Goal: Task Accomplishment & Management: Use online tool/utility

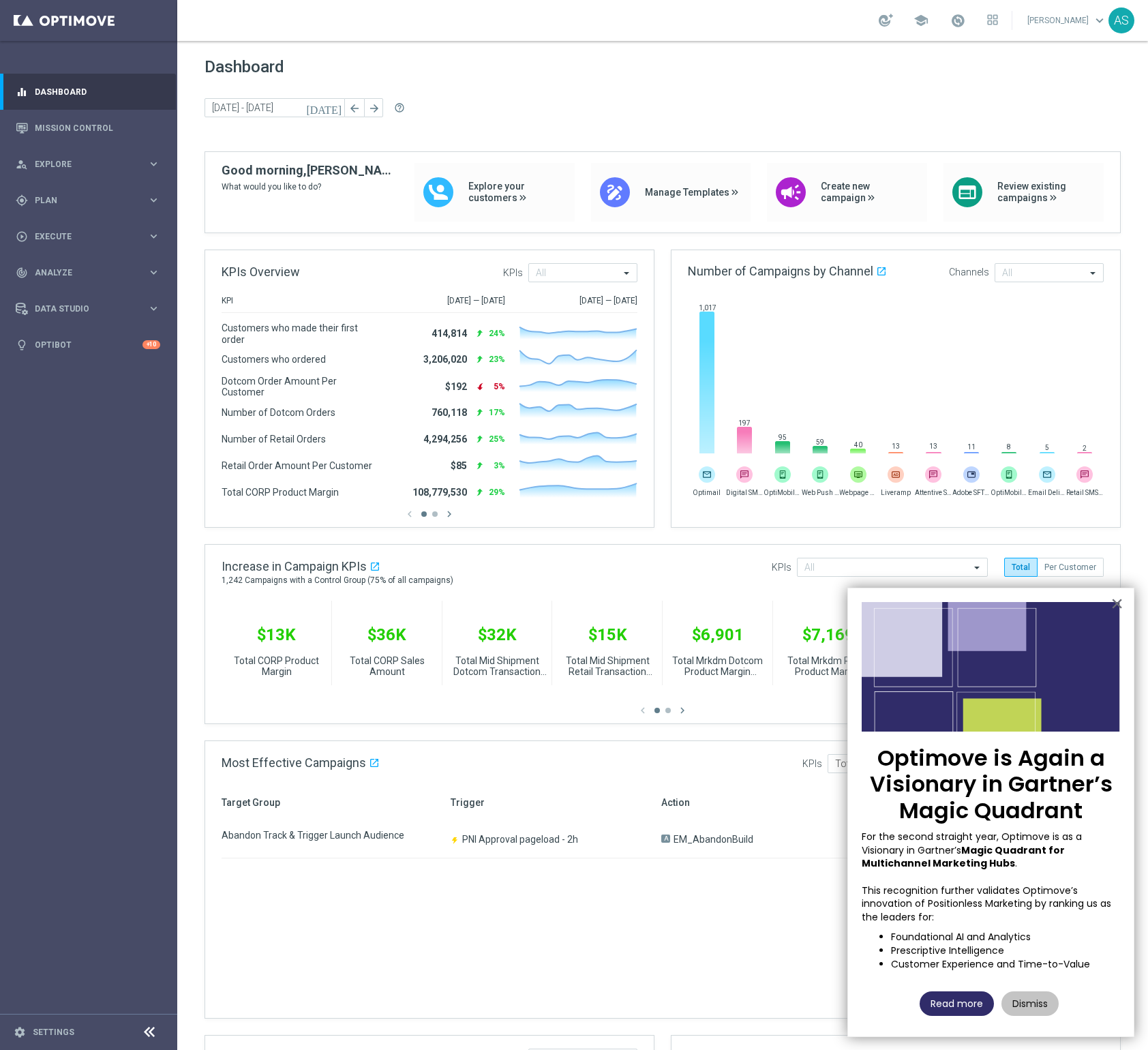
click at [972, 1005] on button "Read more" at bounding box center [957, 1003] width 75 height 25
click at [84, 169] on div "person_search Explore" at bounding box center [81, 164] width 131 height 12
click at [79, 190] on link "Customer Explorer" at bounding box center [89, 192] width 107 height 11
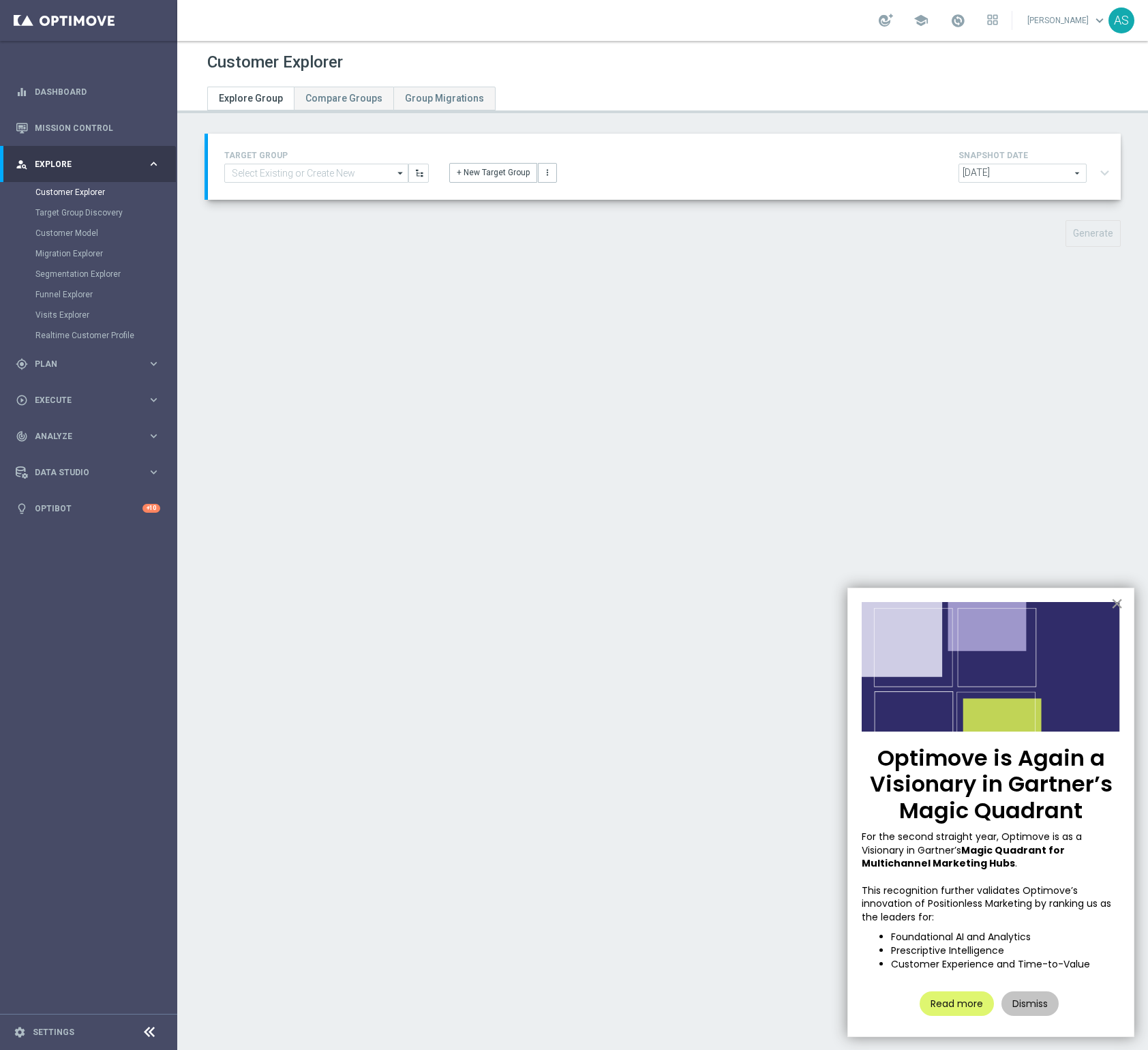
click at [1117, 606] on button "×" at bounding box center [1117, 603] width 13 height 22
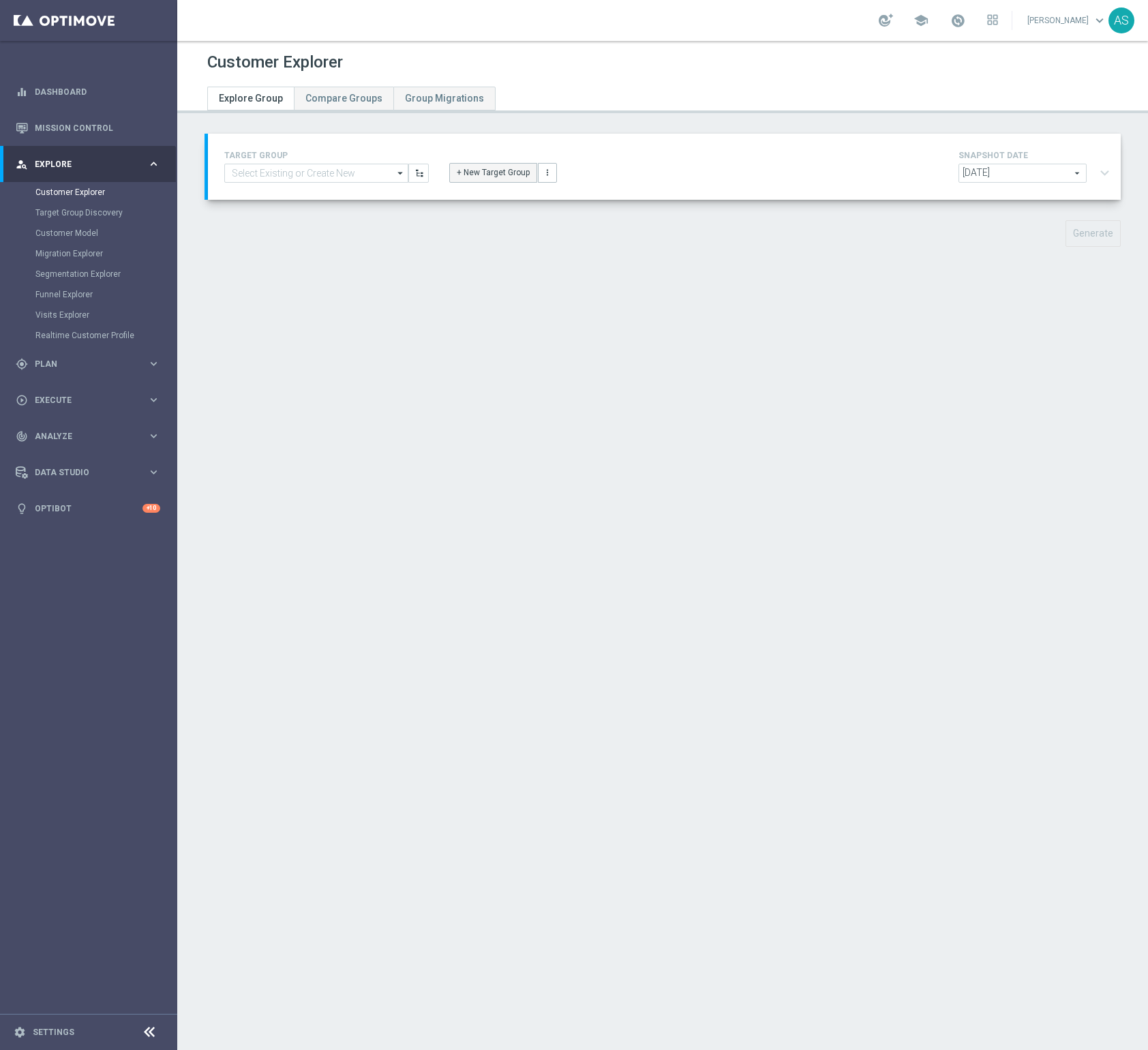
click at [492, 179] on button "+ New Target Group" at bounding box center [493, 172] width 88 height 19
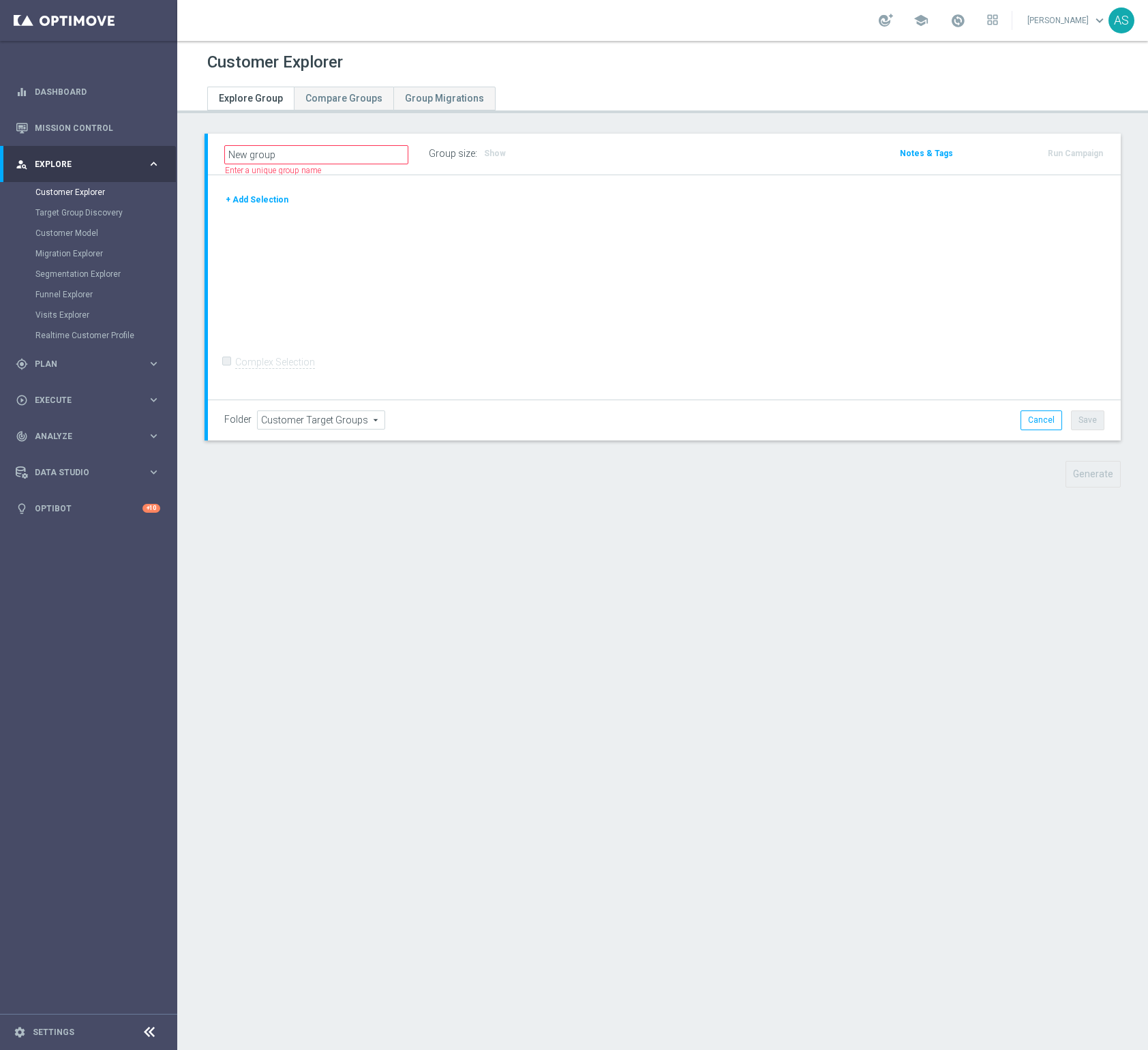
click at [266, 202] on button "+ Add Selection" at bounding box center [257, 200] width 66 height 15
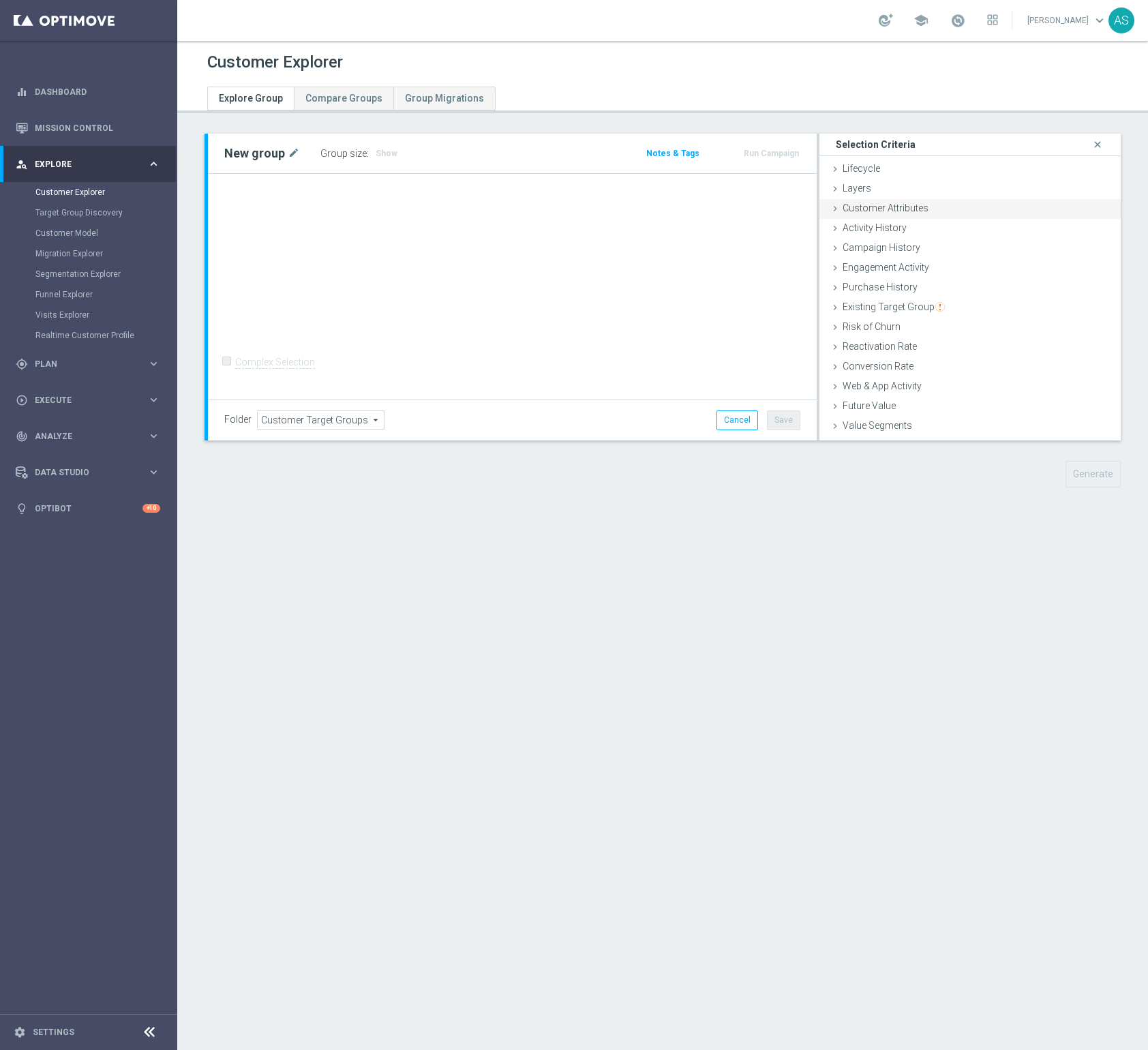
click at [888, 213] on span "Customer Attributes" at bounding box center [885, 208] width 86 height 11
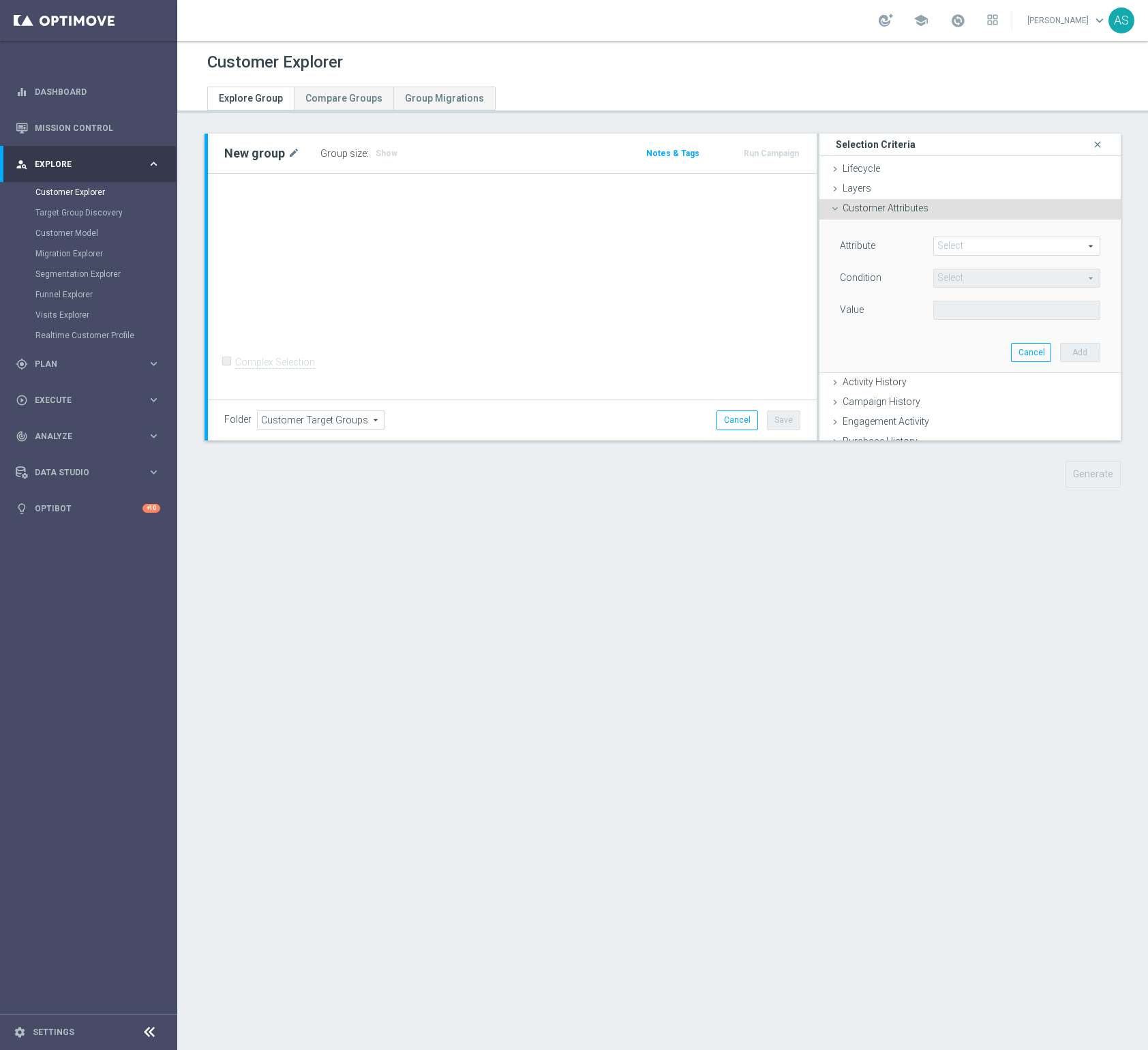
click at [973, 248] on span at bounding box center [1017, 246] width 166 height 18
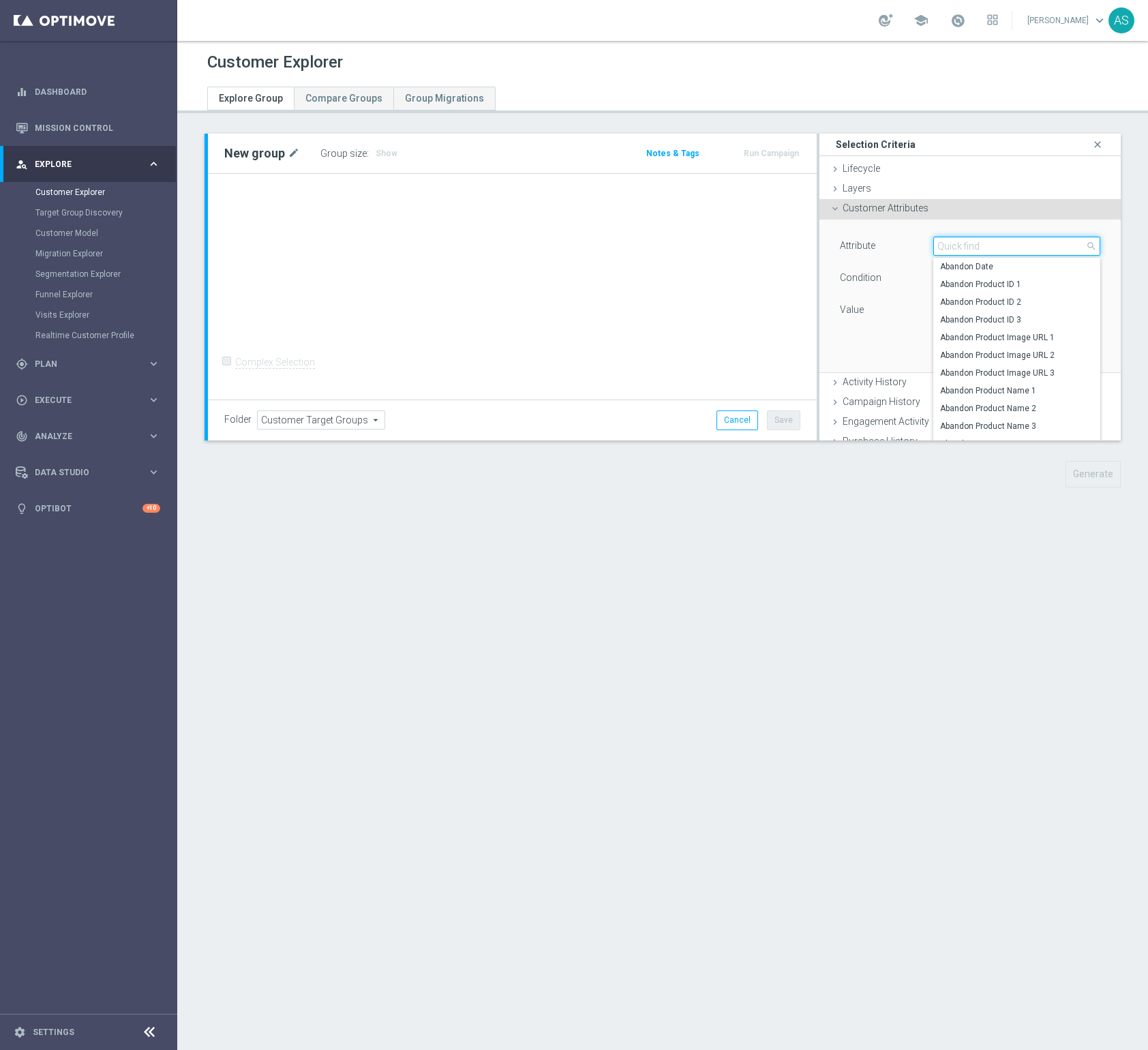
click at [973, 248] on input "search" at bounding box center [1017, 246] width 167 height 19
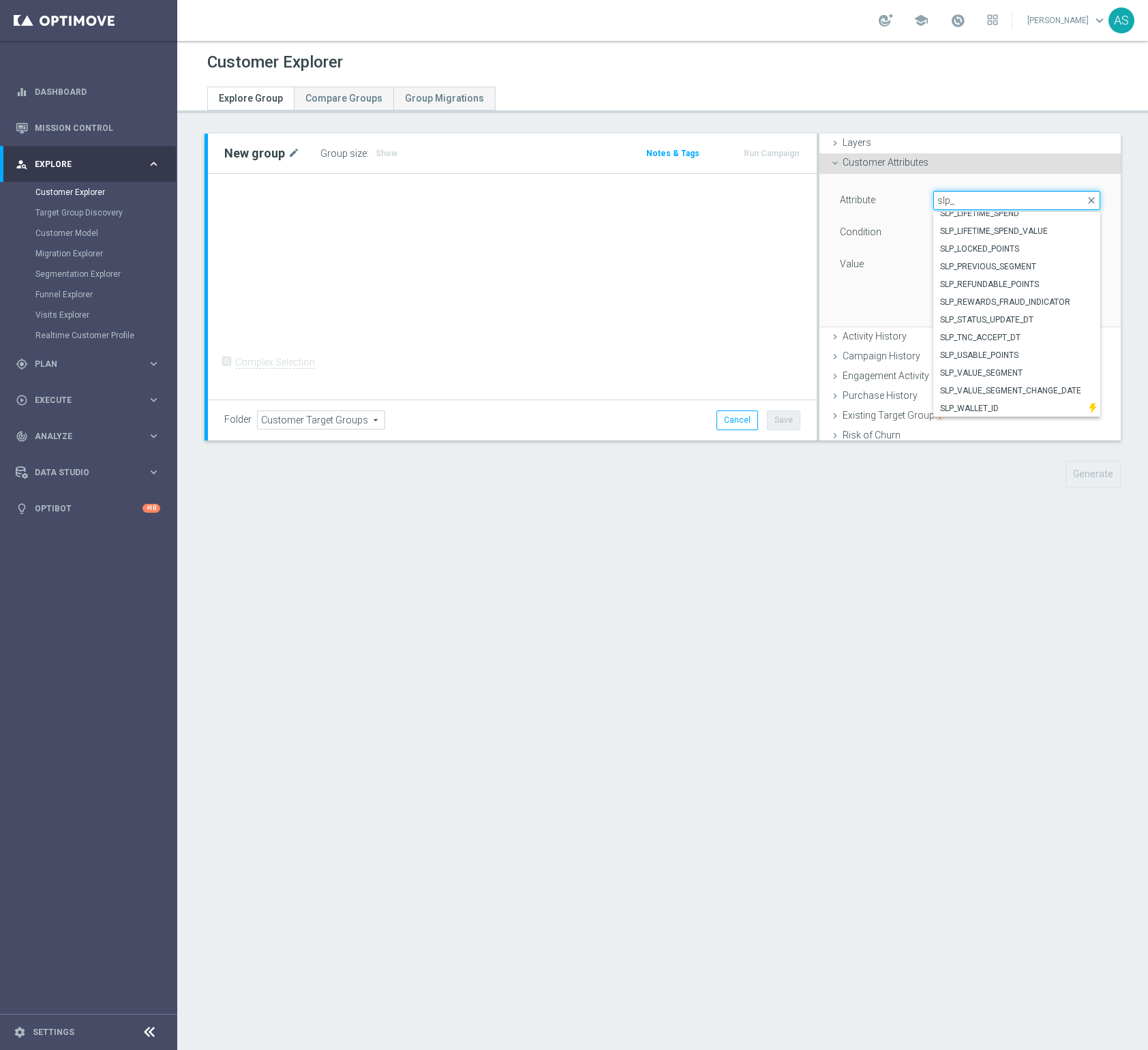
scroll to position [171, 0]
type input "s"
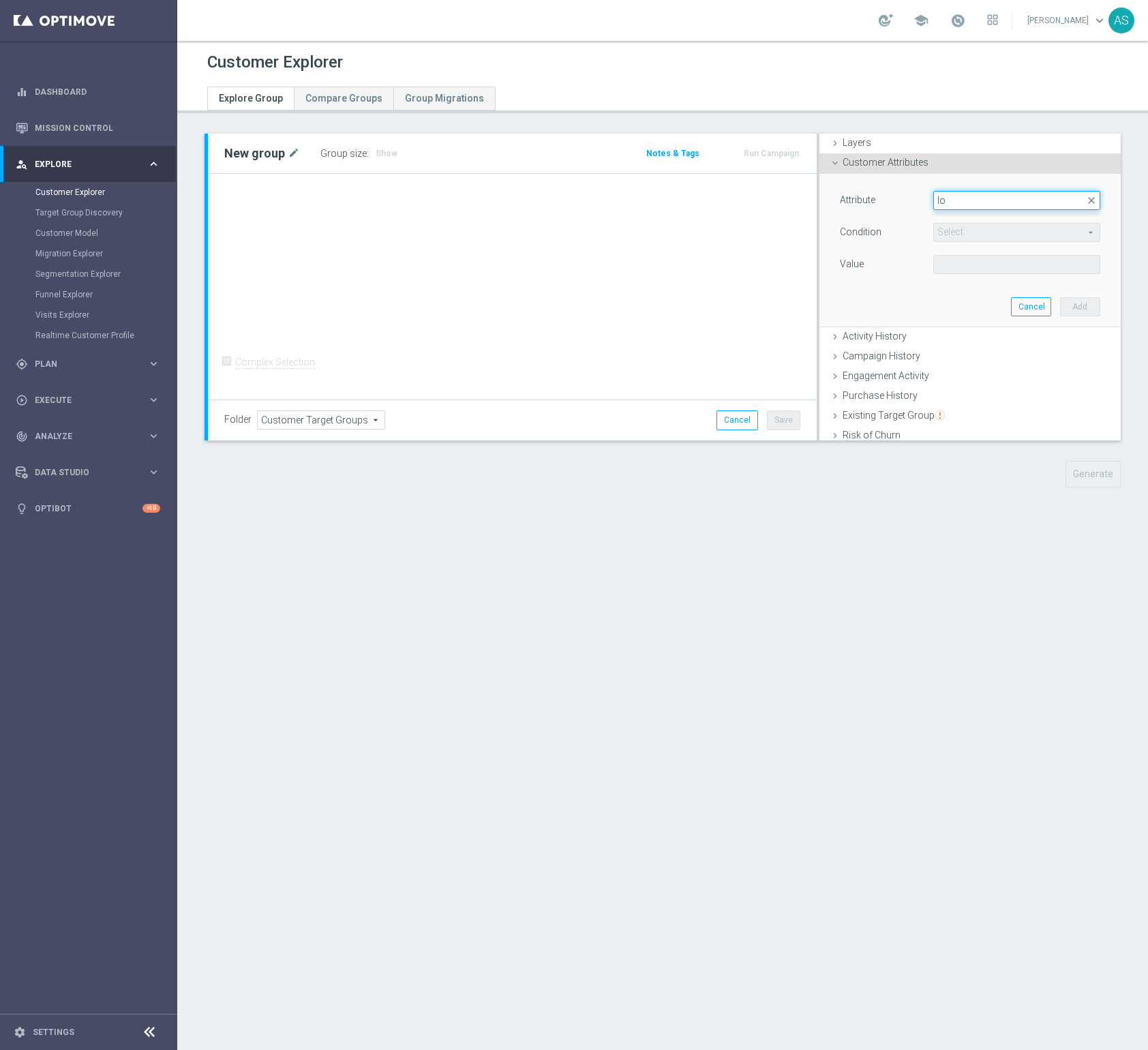
type input "l"
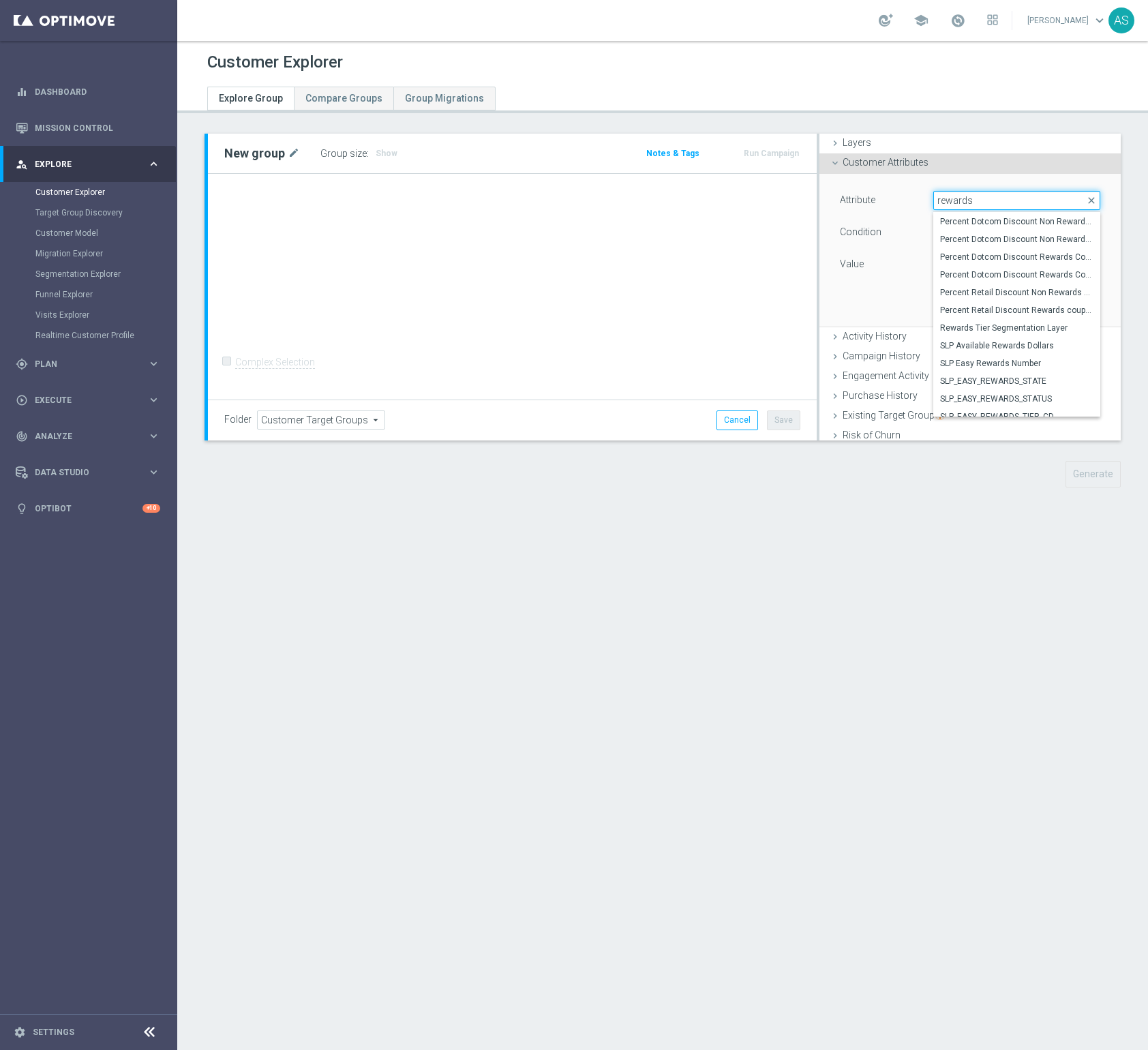
scroll to position [163, 0]
type input "rewards"
click at [1027, 346] on label "SLP Easy Rewards Number" at bounding box center [1017, 353] width 167 height 18
type input "SLP Easy Rewards Number"
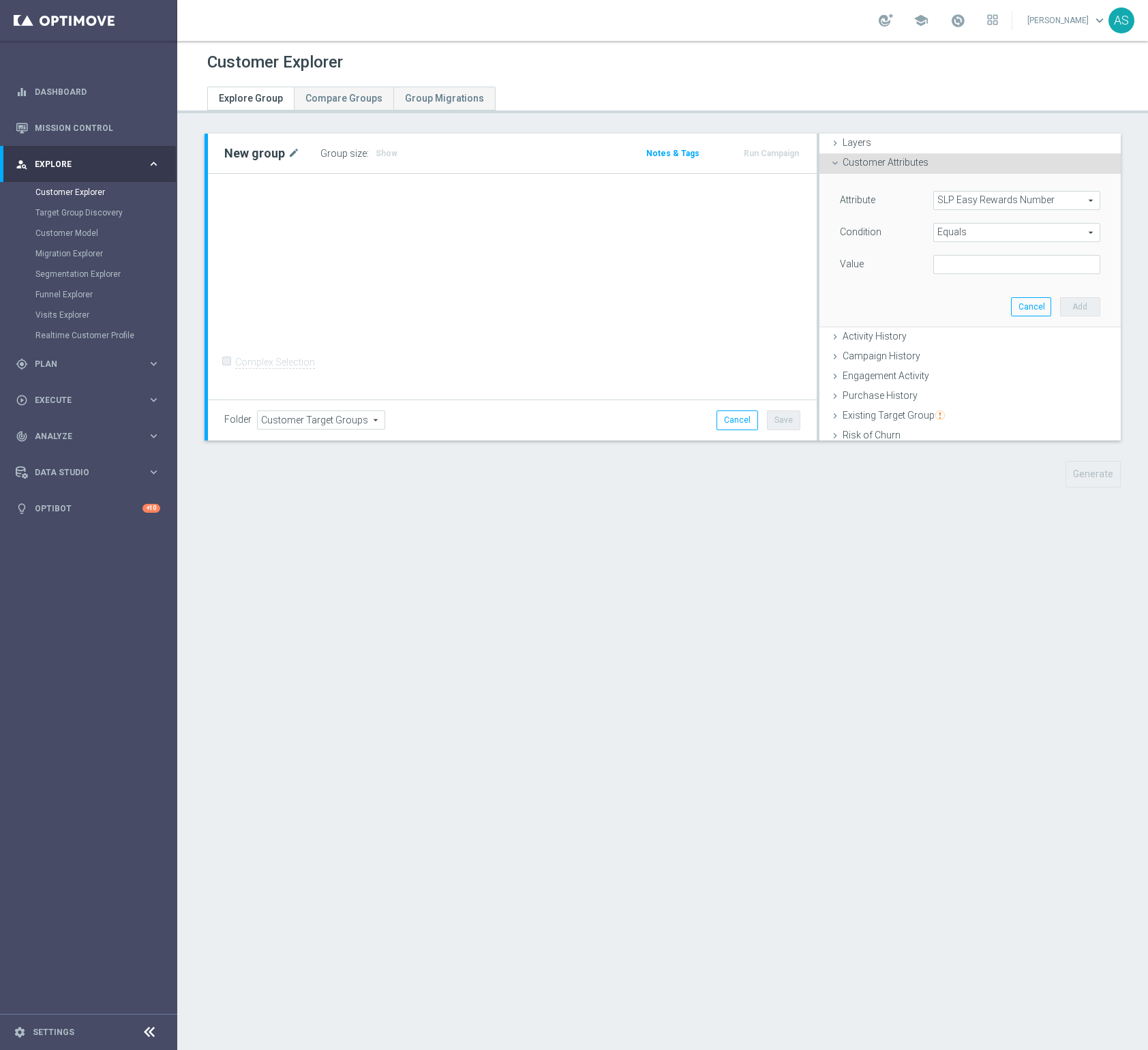
click at [986, 230] on span "Equals" at bounding box center [1017, 233] width 166 height 18
click at [978, 409] on span "One of" at bounding box center [1017, 412] width 154 height 11
type input "One of"
click at [963, 266] on textarea at bounding box center [1017, 273] width 167 height 36
paste textarea "4441406131 4366356527"
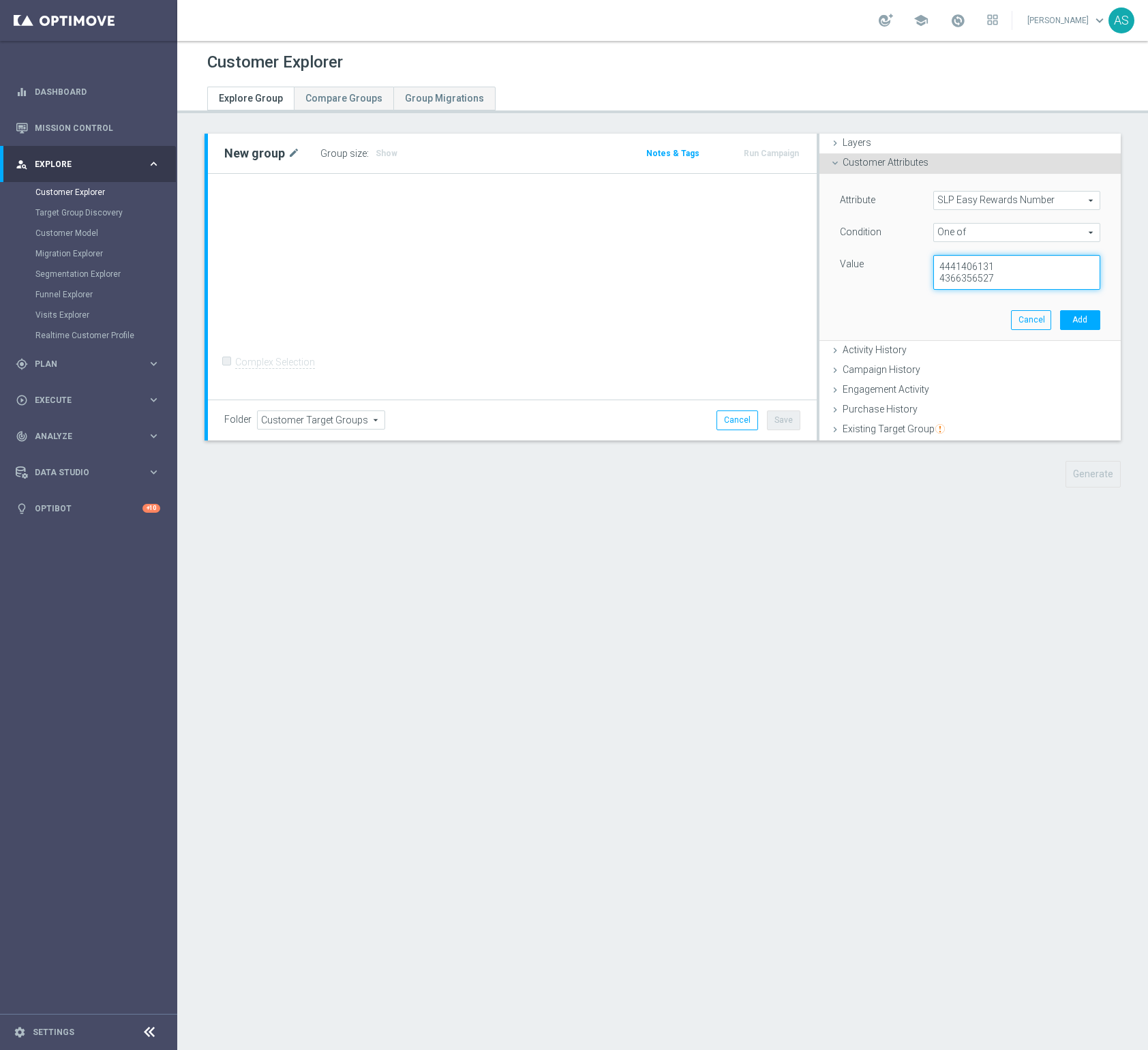
click at [1005, 266] on textarea "4441406131 4366356527" at bounding box center [1017, 273] width 167 height 36
type textarea "4441406131, 4366356527"
click at [1087, 320] on button "Add" at bounding box center [1081, 320] width 40 height 19
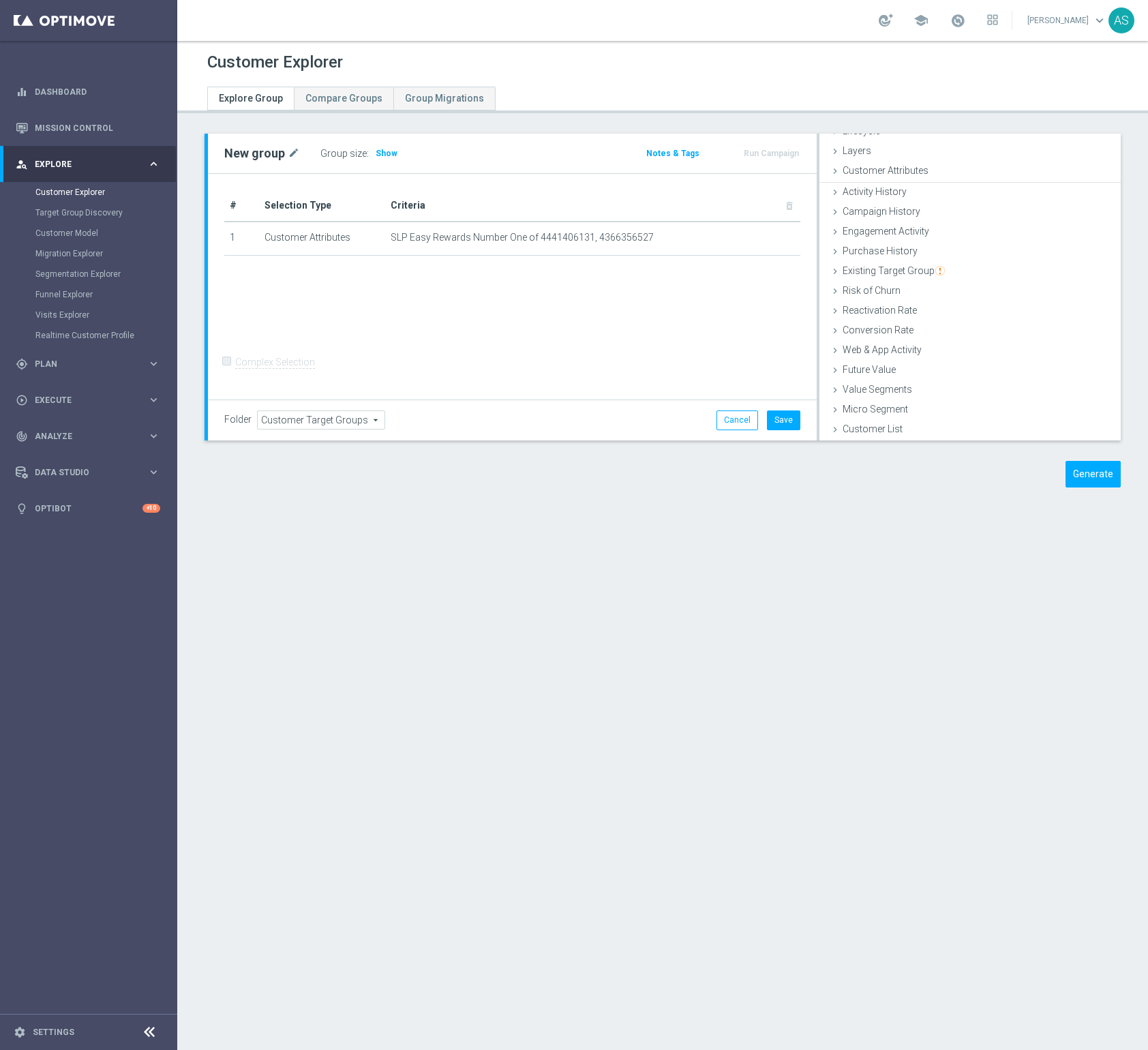
scroll to position [36, 0]
click at [1097, 478] on button "Generate" at bounding box center [1094, 474] width 55 height 27
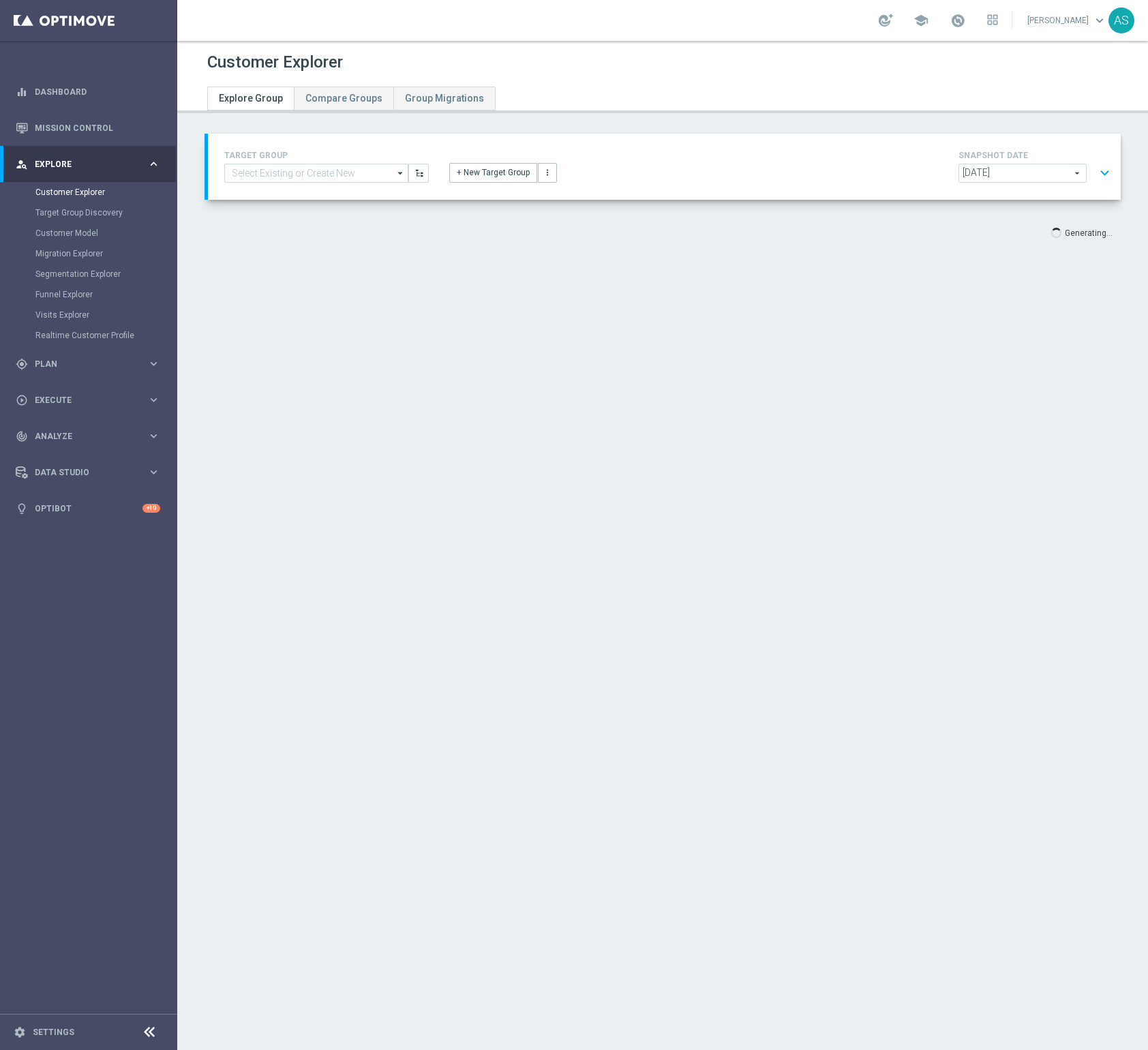
scroll to position [25, 0]
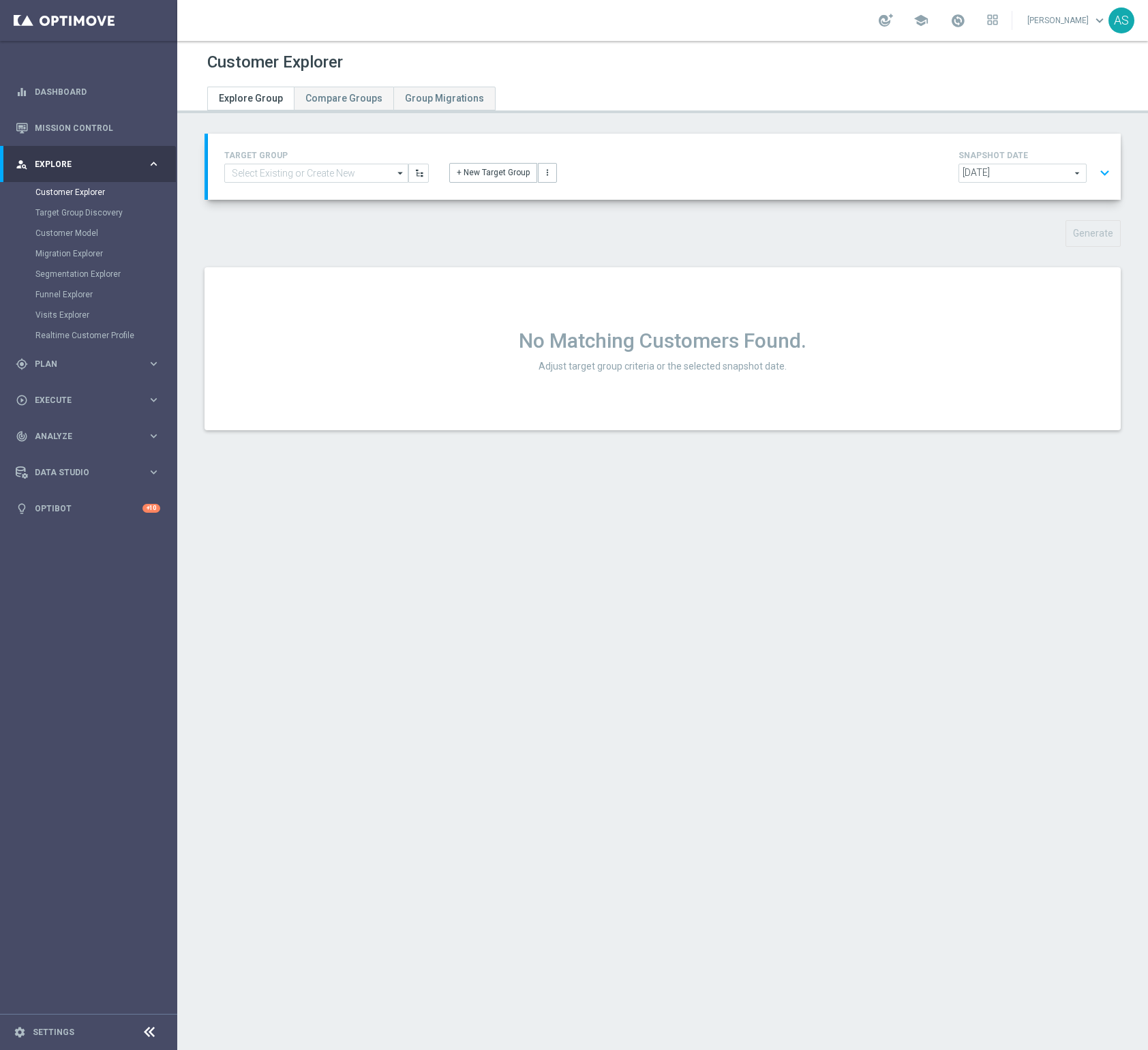
click at [1108, 177] on button "expand_more" at bounding box center [1105, 173] width 20 height 26
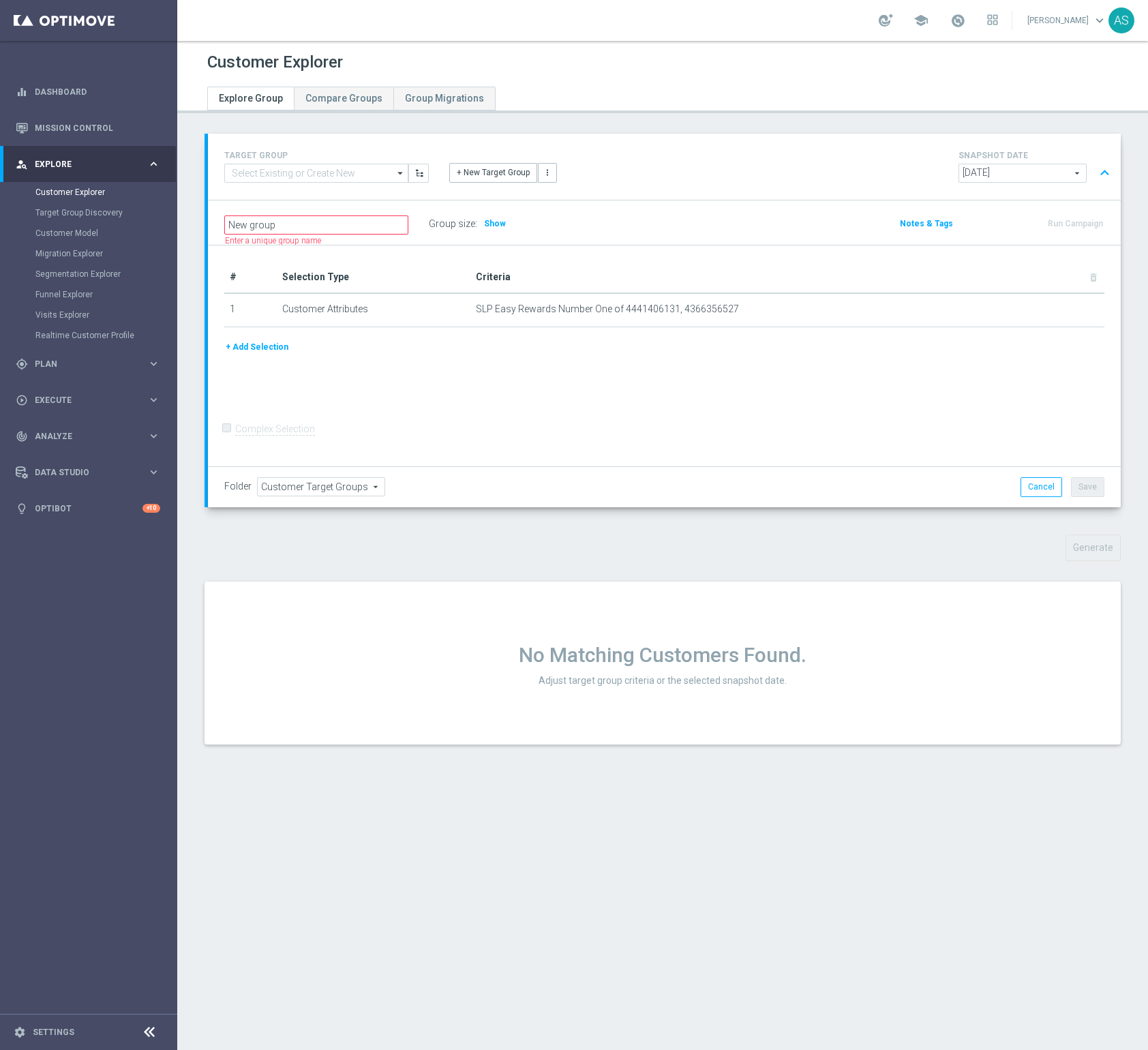
scroll to position [0, 0]
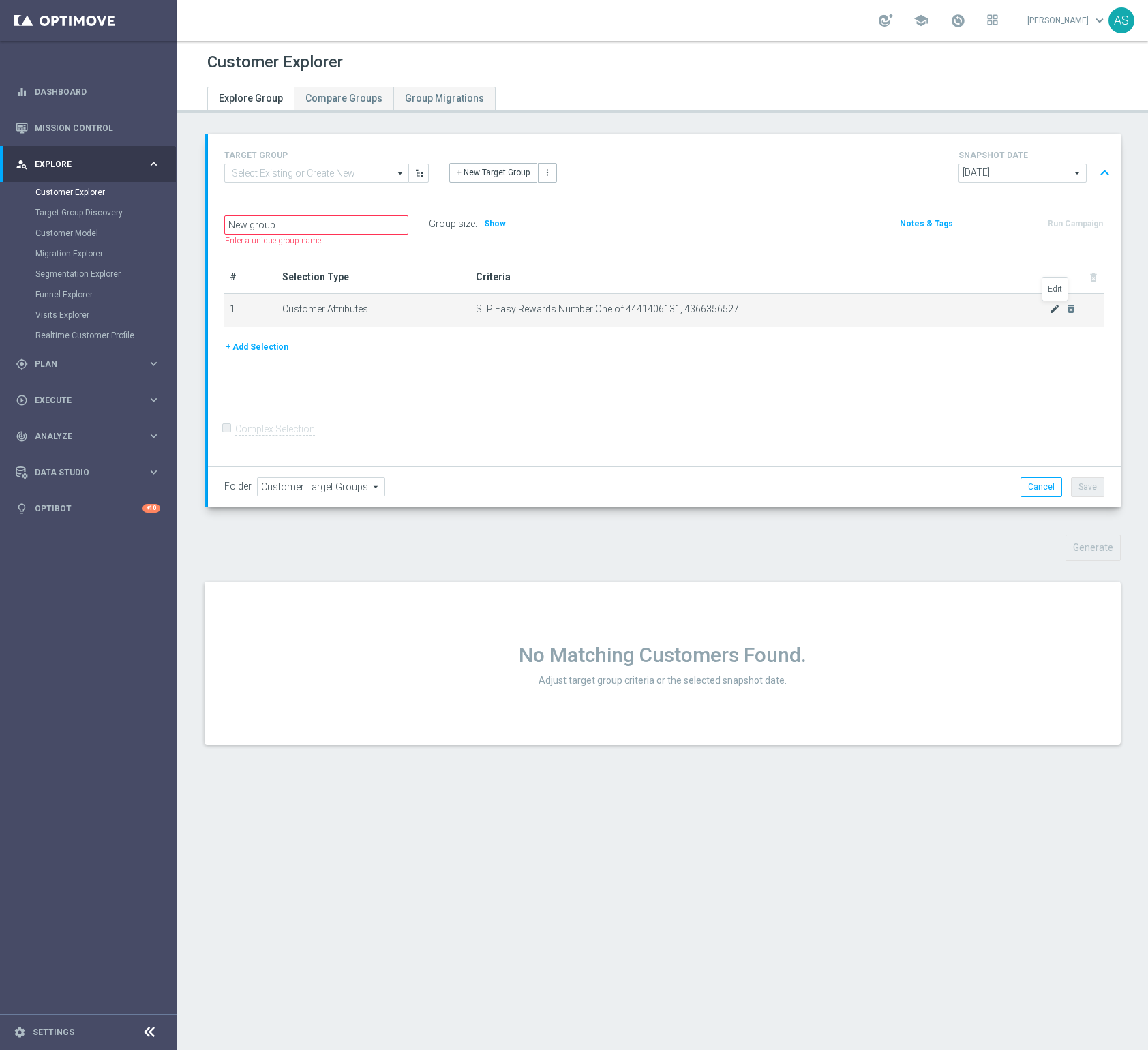
click at [1055, 304] on icon "mode_edit" at bounding box center [1055, 309] width 11 height 11
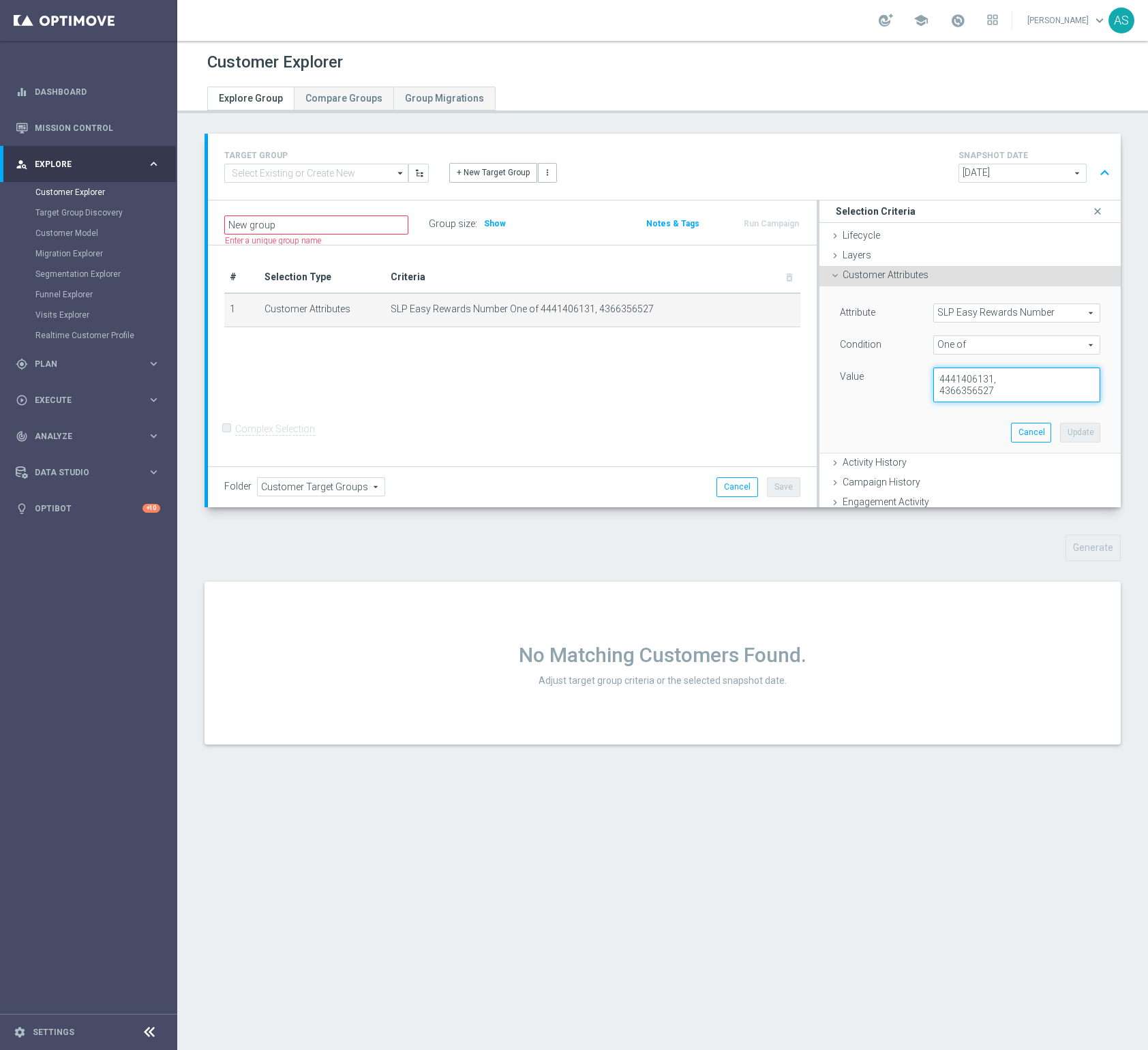
click at [940, 380] on textarea "4441406131, 4366356527" at bounding box center [1017, 386] width 167 height 36
click at [692, 410] on div "# Selection Type Criteria delete_forever 1 Customer Attributes SLP Easy Rewards…" at bounding box center [512, 356] width 609 height 221
click at [1037, 427] on button "Cancel" at bounding box center [1032, 433] width 40 height 19
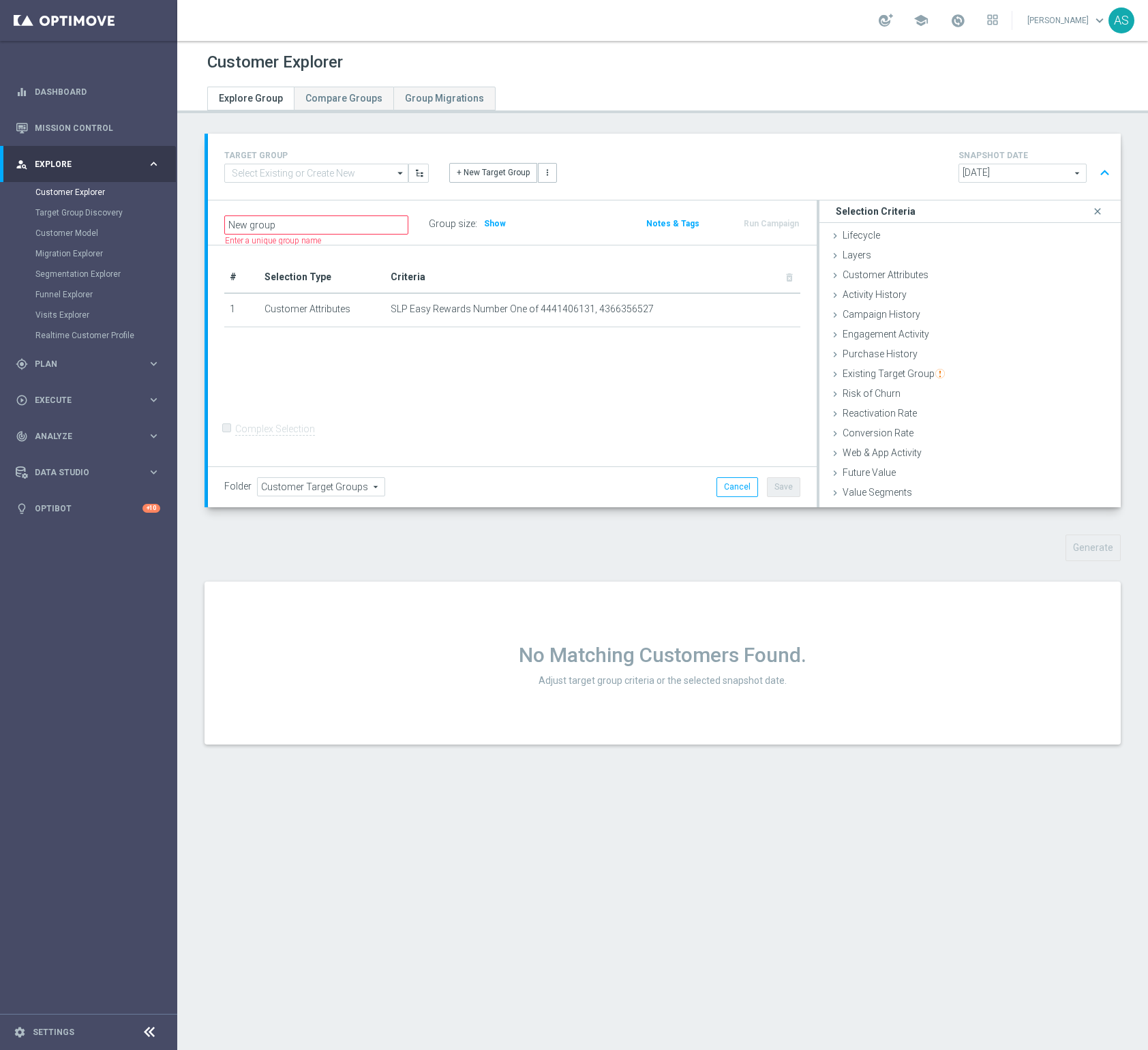
click at [649, 380] on div "# Selection Type Criteria delete_forever 1 Customer Attributes SLP Easy Rewards…" at bounding box center [512, 356] width 609 height 221
click at [861, 277] on span "Customer Attributes" at bounding box center [885, 274] width 86 height 11
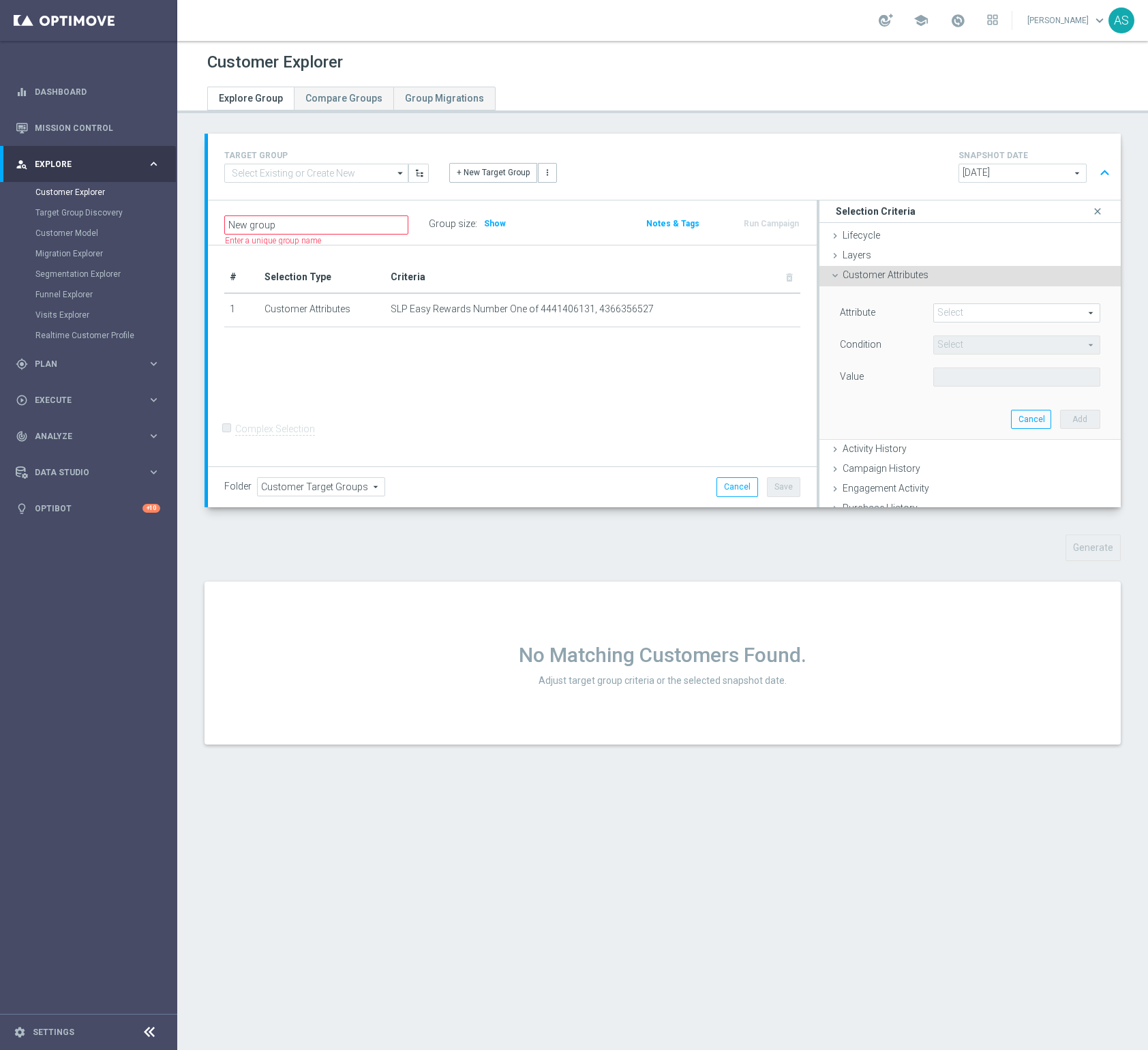
click at [957, 314] on span at bounding box center [1017, 313] width 166 height 18
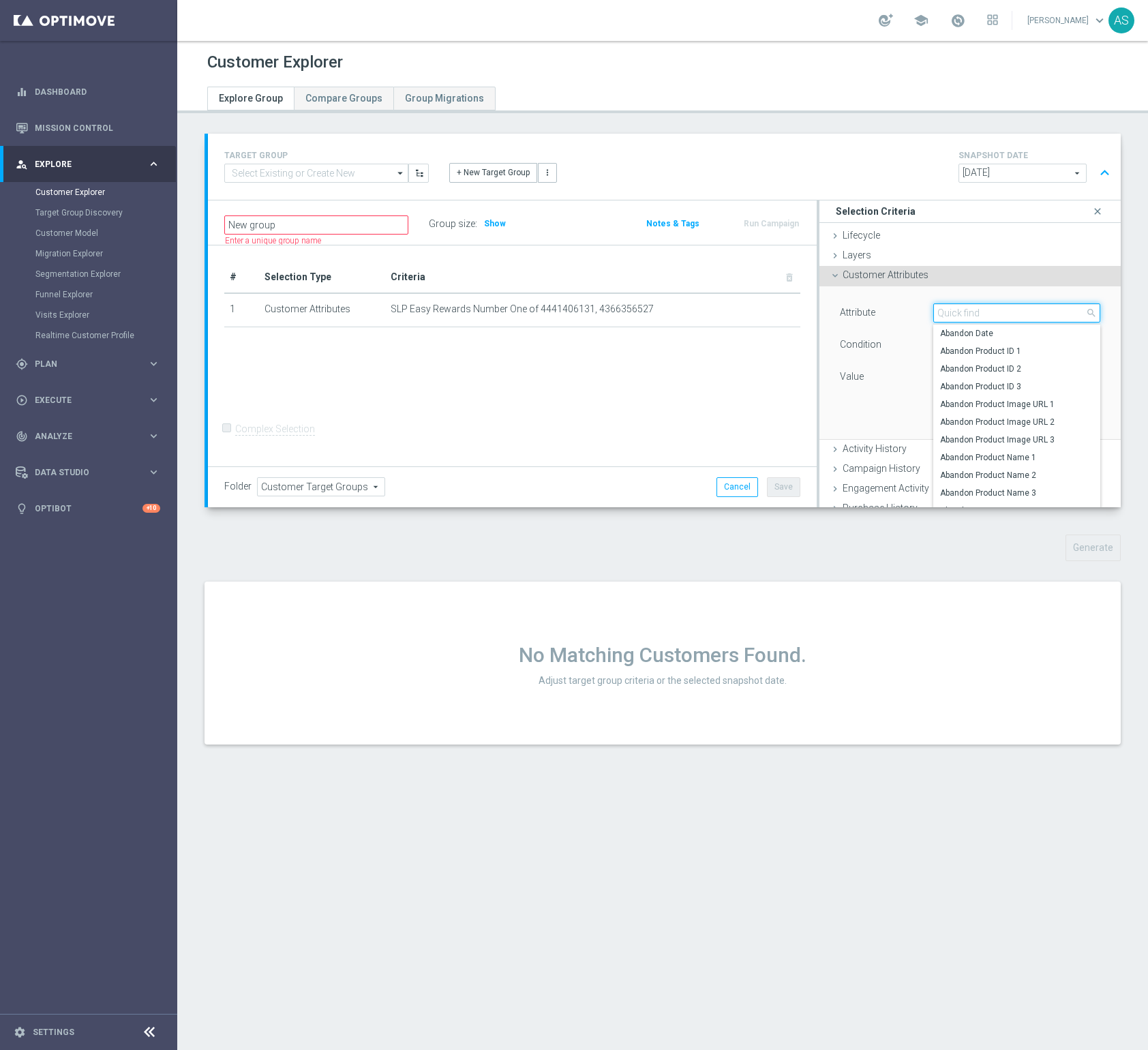
click at [957, 314] on input "search" at bounding box center [1017, 313] width 167 height 19
type input "cus"
click at [962, 331] on span "Customer ID" at bounding box center [1017, 333] width 154 height 11
type input "Customer ID"
type input "Equals"
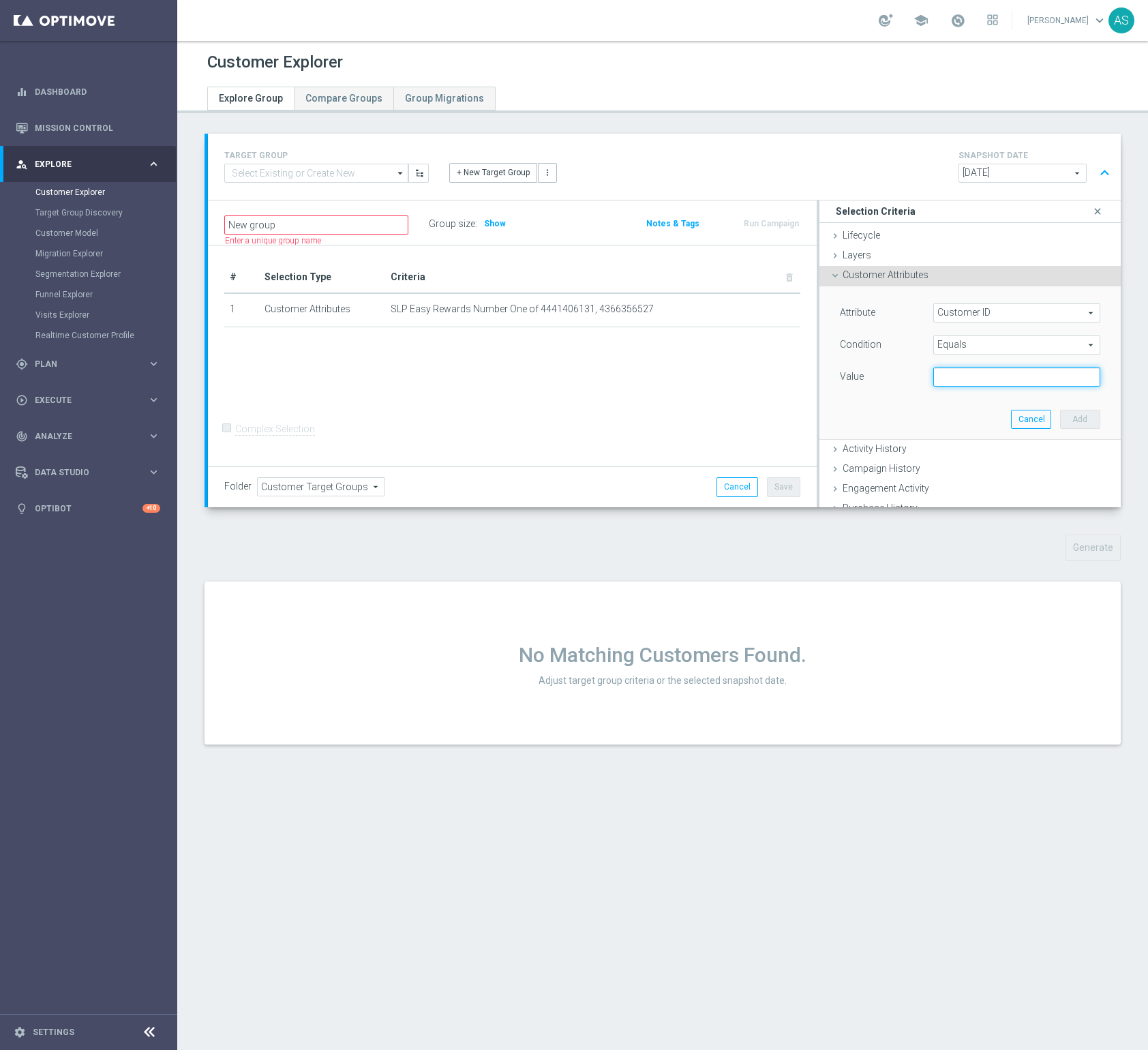
click at [963, 370] on input "text" at bounding box center [1017, 377] width 167 height 19
paste input "10519157039"
type input "10519157039"
click at [1085, 419] on button "Add" at bounding box center [1081, 419] width 40 height 19
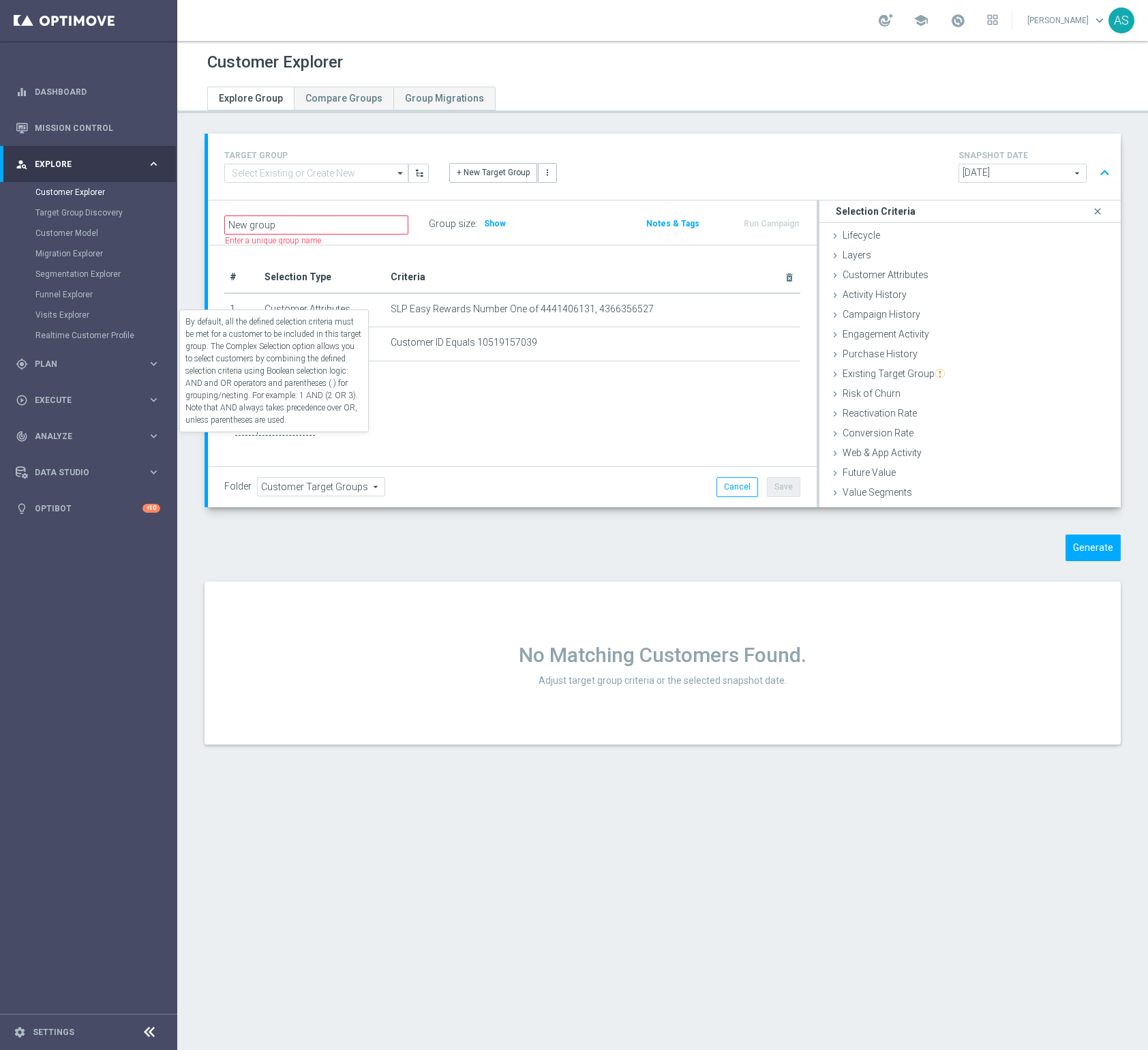
click at [301, 436] on label "Complex Selection" at bounding box center [275, 429] width 80 height 13
click at [233, 441] on input "Complex Selection" at bounding box center [229, 431] width 9 height 19
checkbox input "true"
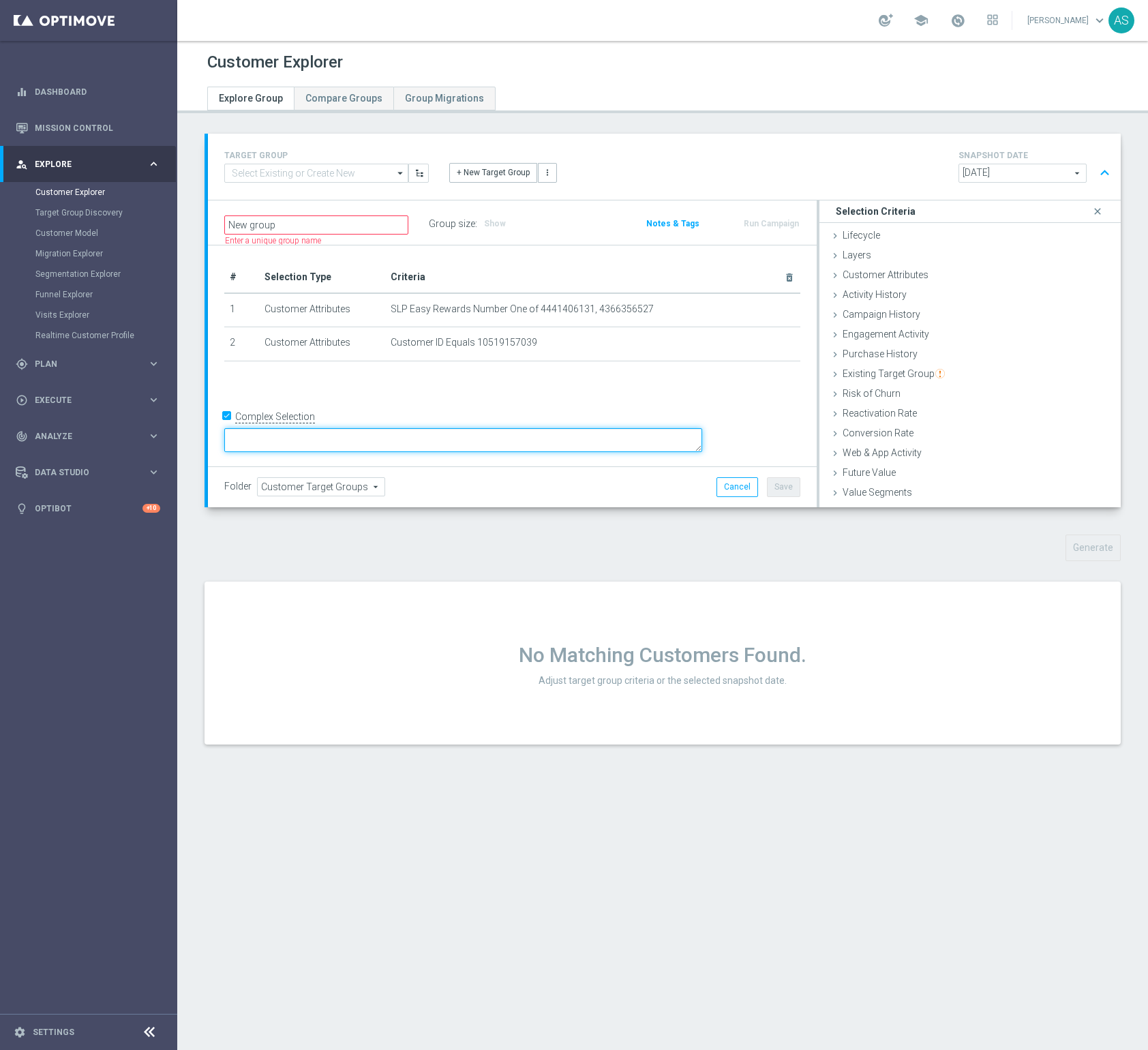
click at [380, 442] on textarea at bounding box center [463, 440] width 478 height 24
type textarea "1 or 2"
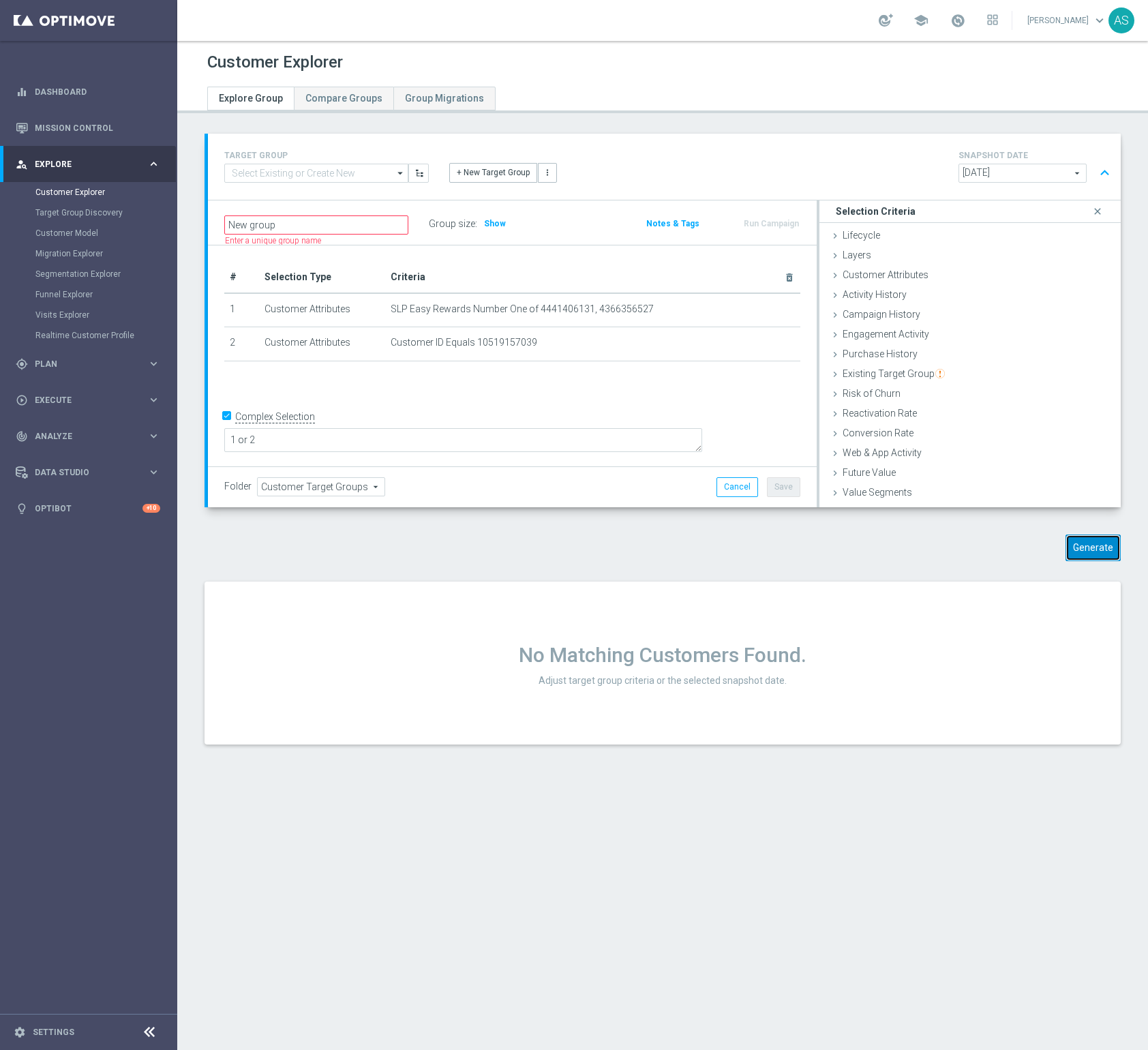
click at [1095, 544] on button "Generate" at bounding box center [1094, 548] width 55 height 27
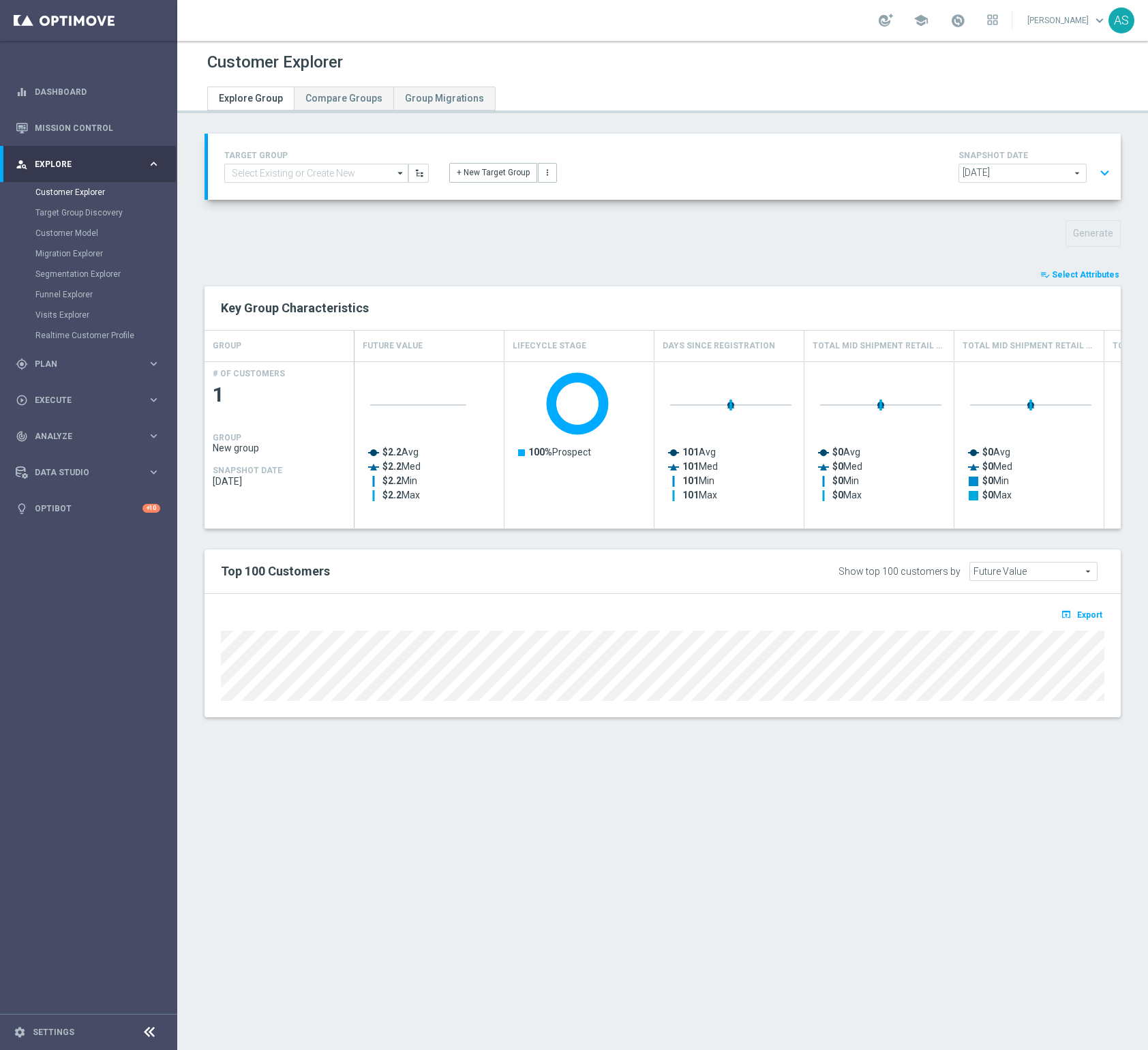
click at [1077, 277] on span "Select Attributes" at bounding box center [1086, 274] width 68 height 10
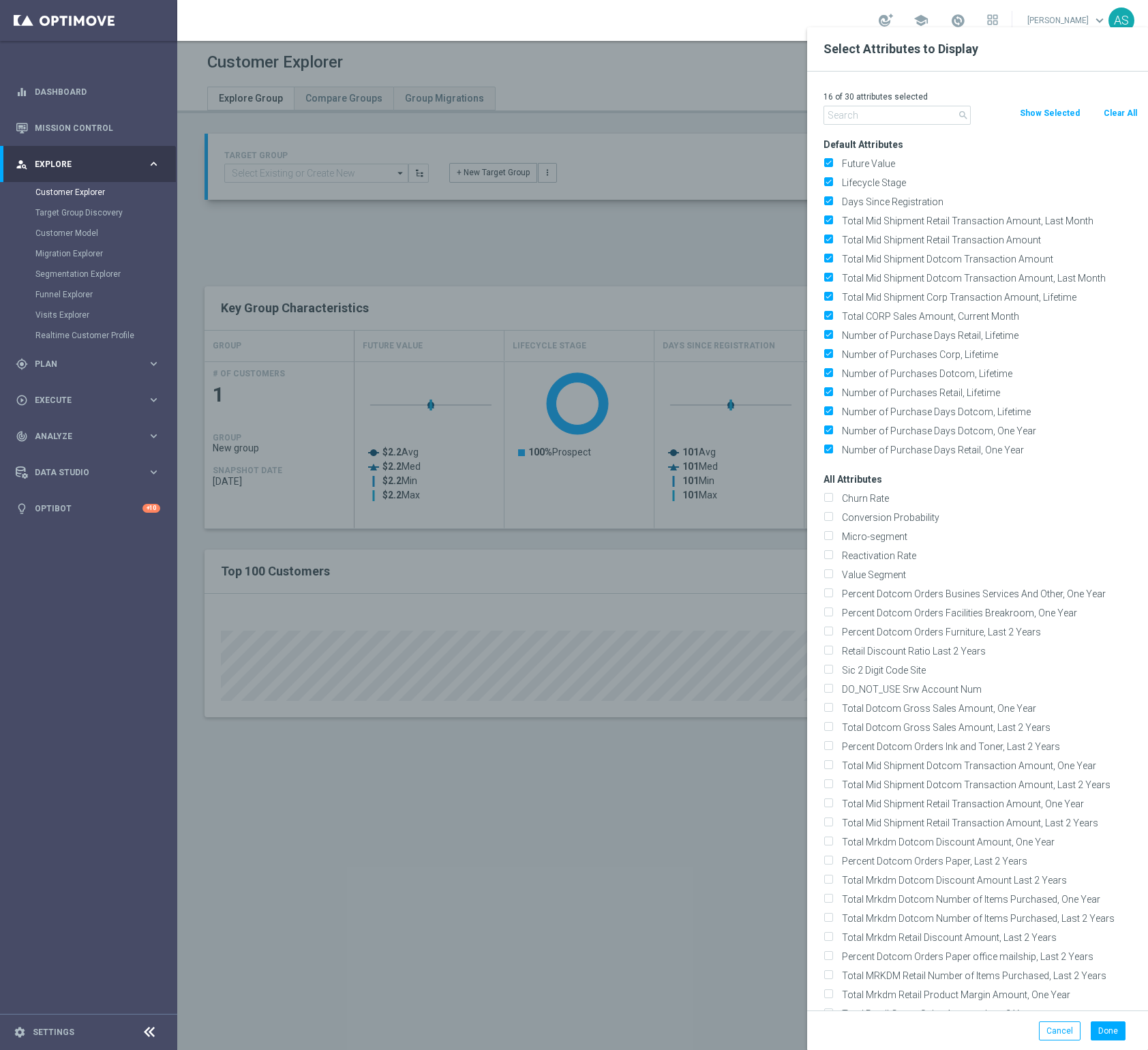
click at [1115, 115] on button "Clear All" at bounding box center [1120, 113] width 36 height 15
checkbox input "false"
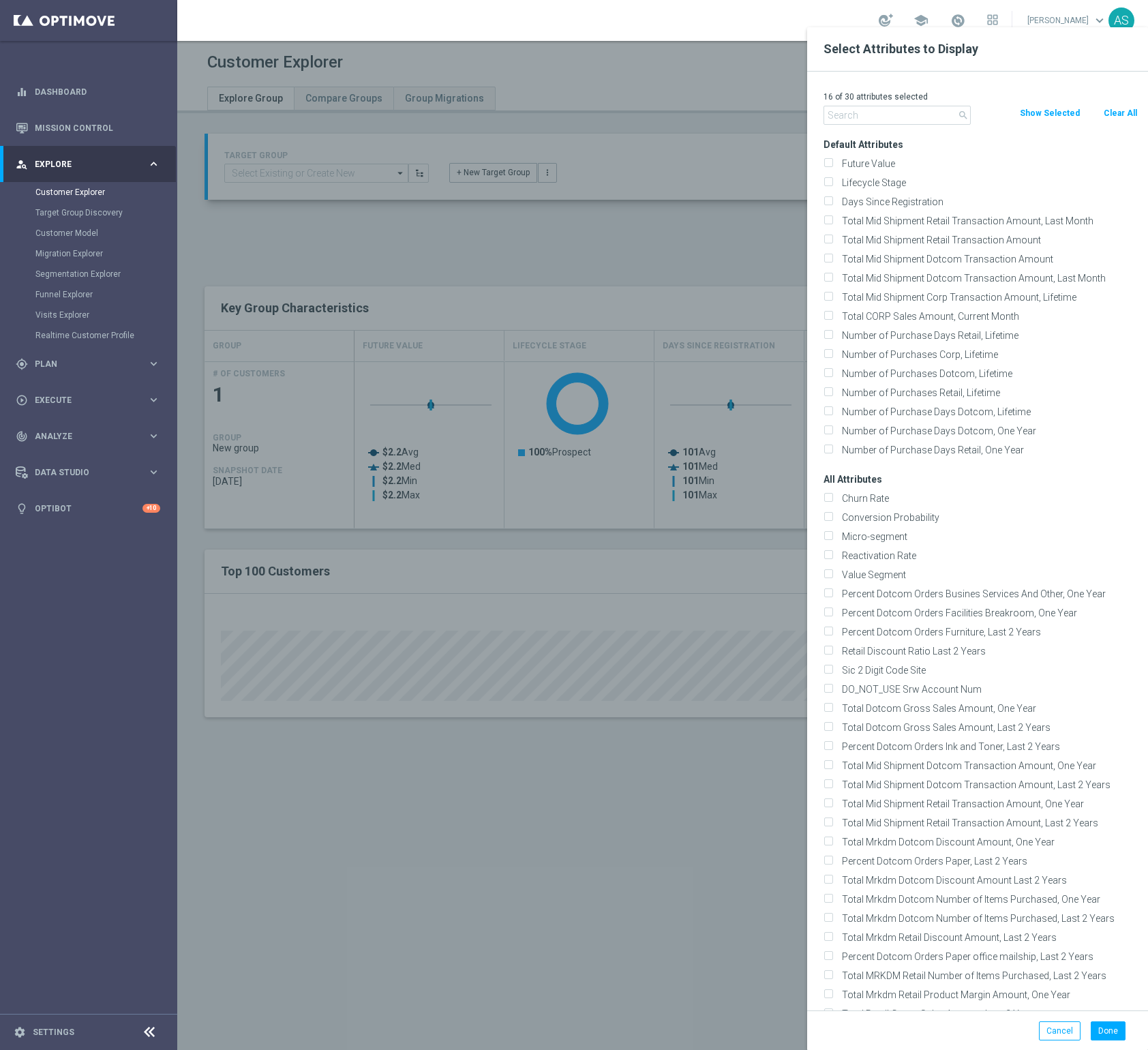
checkbox input "false"
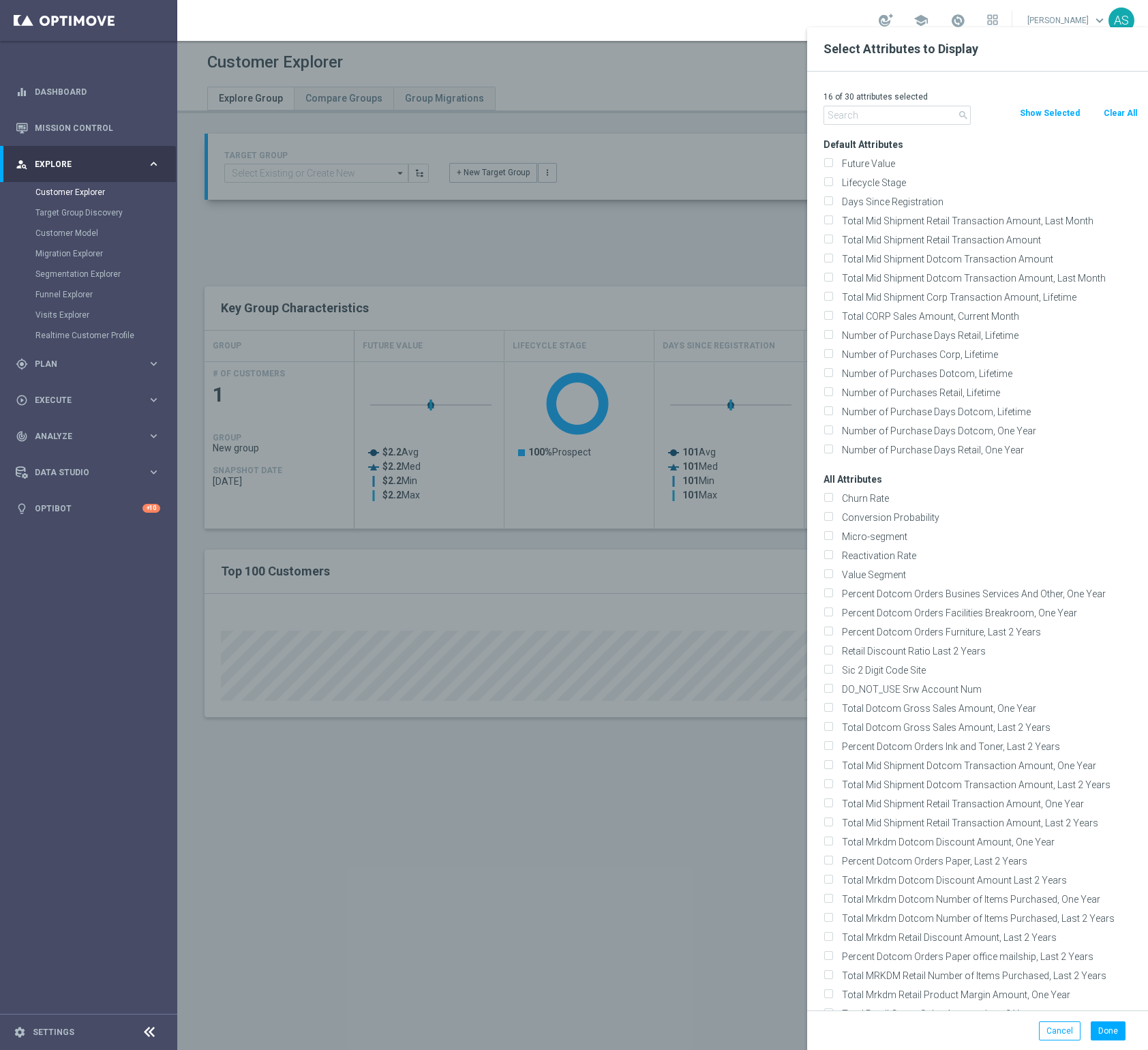
checkbox input "false"
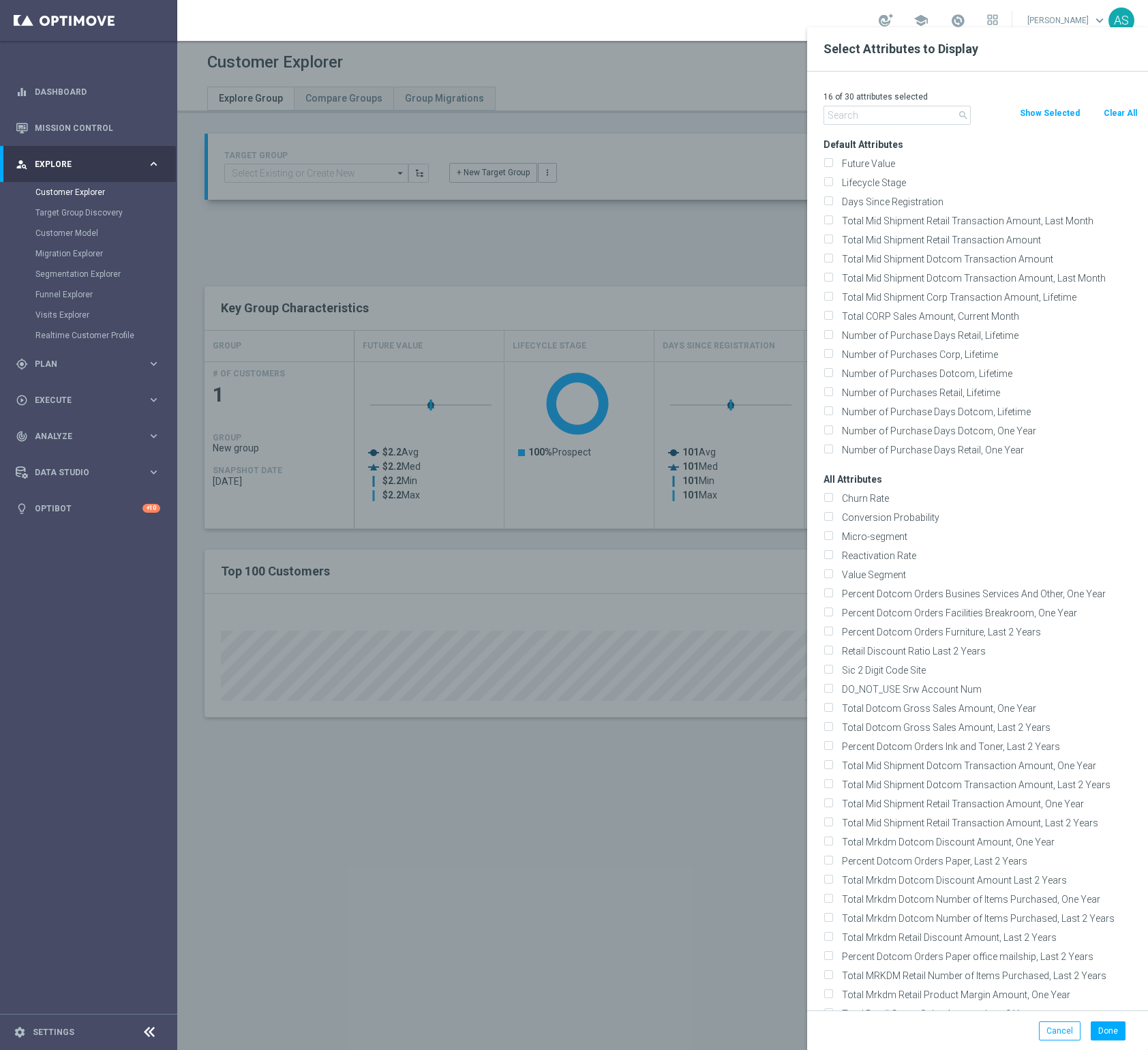
checkbox input "false"
click at [937, 115] on input "text" at bounding box center [897, 116] width 147 height 19
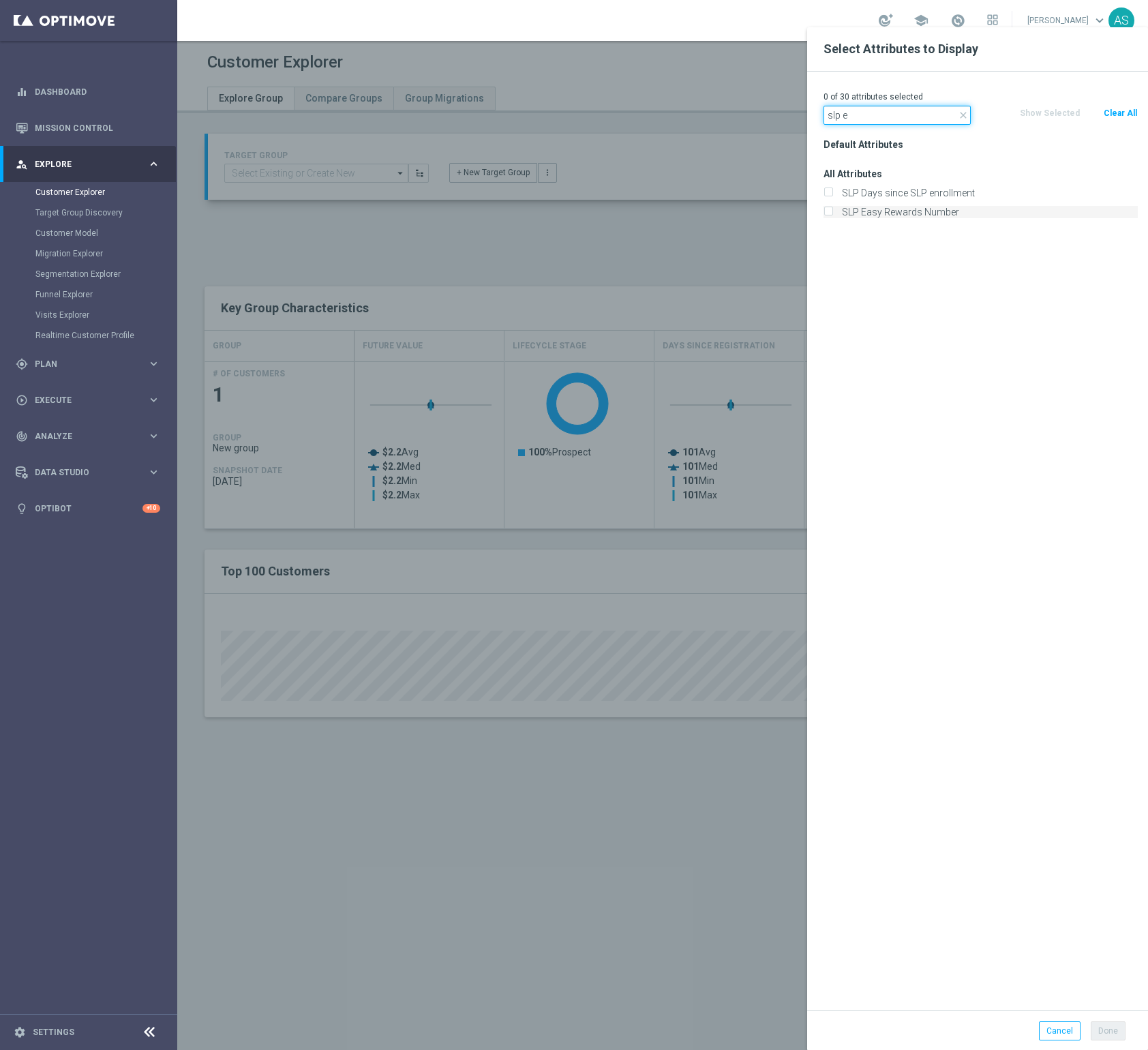
type input "slp e"
click at [902, 213] on label "SLP Easy Rewards Number" at bounding box center [988, 212] width 301 height 12
click at [832, 213] on input "SLP Easy Rewards Number" at bounding box center [828, 214] width 9 height 9
checkbox input "true"
click at [926, 193] on label "SLP Days since SLP enrollment" at bounding box center [988, 192] width 301 height 12
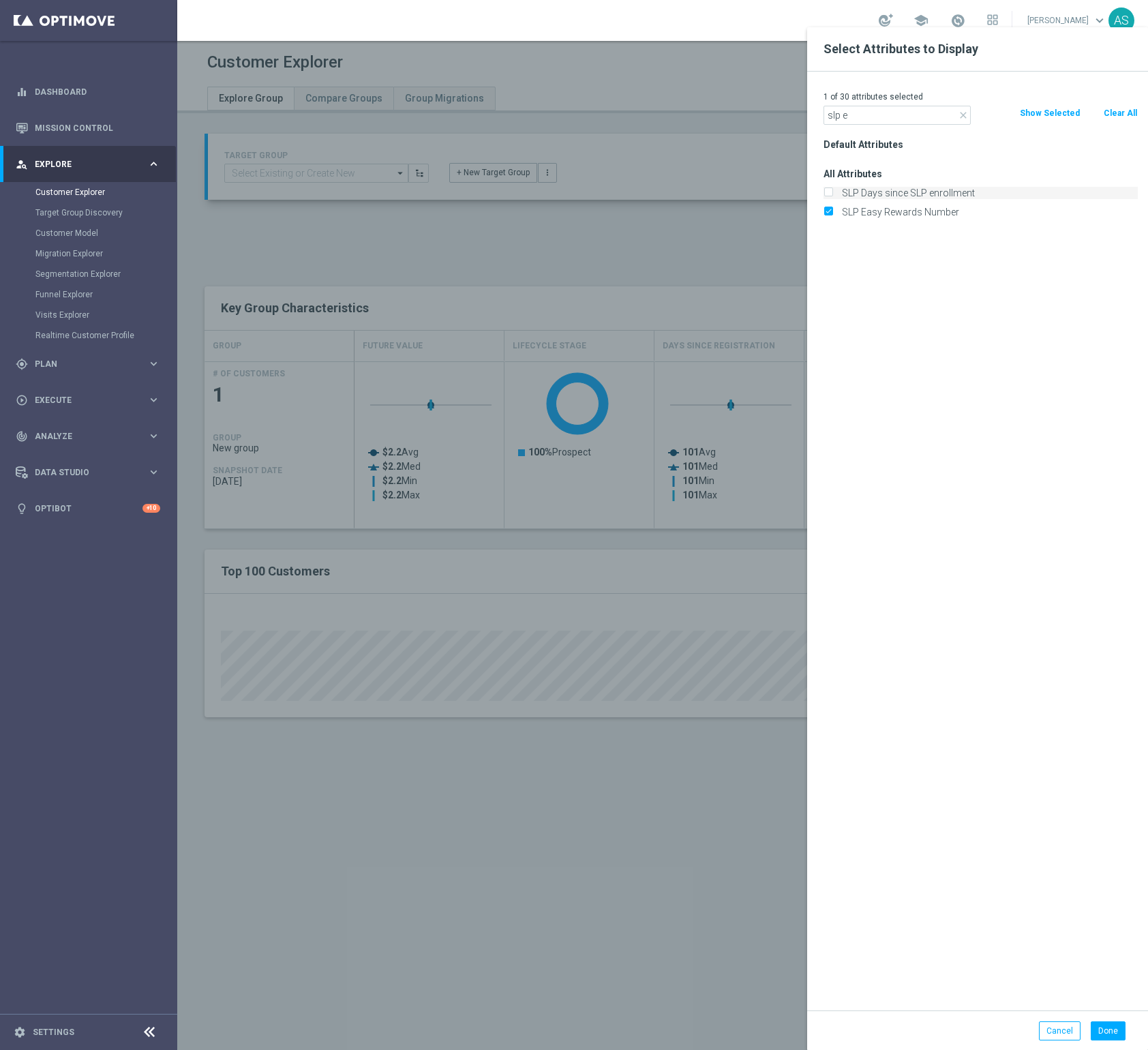
click at [832, 193] on input "SLP Days since SLP enrollment" at bounding box center [828, 195] width 9 height 9
checkbox input "true"
click at [1108, 1031] on button "Done" at bounding box center [1108, 1031] width 35 height 19
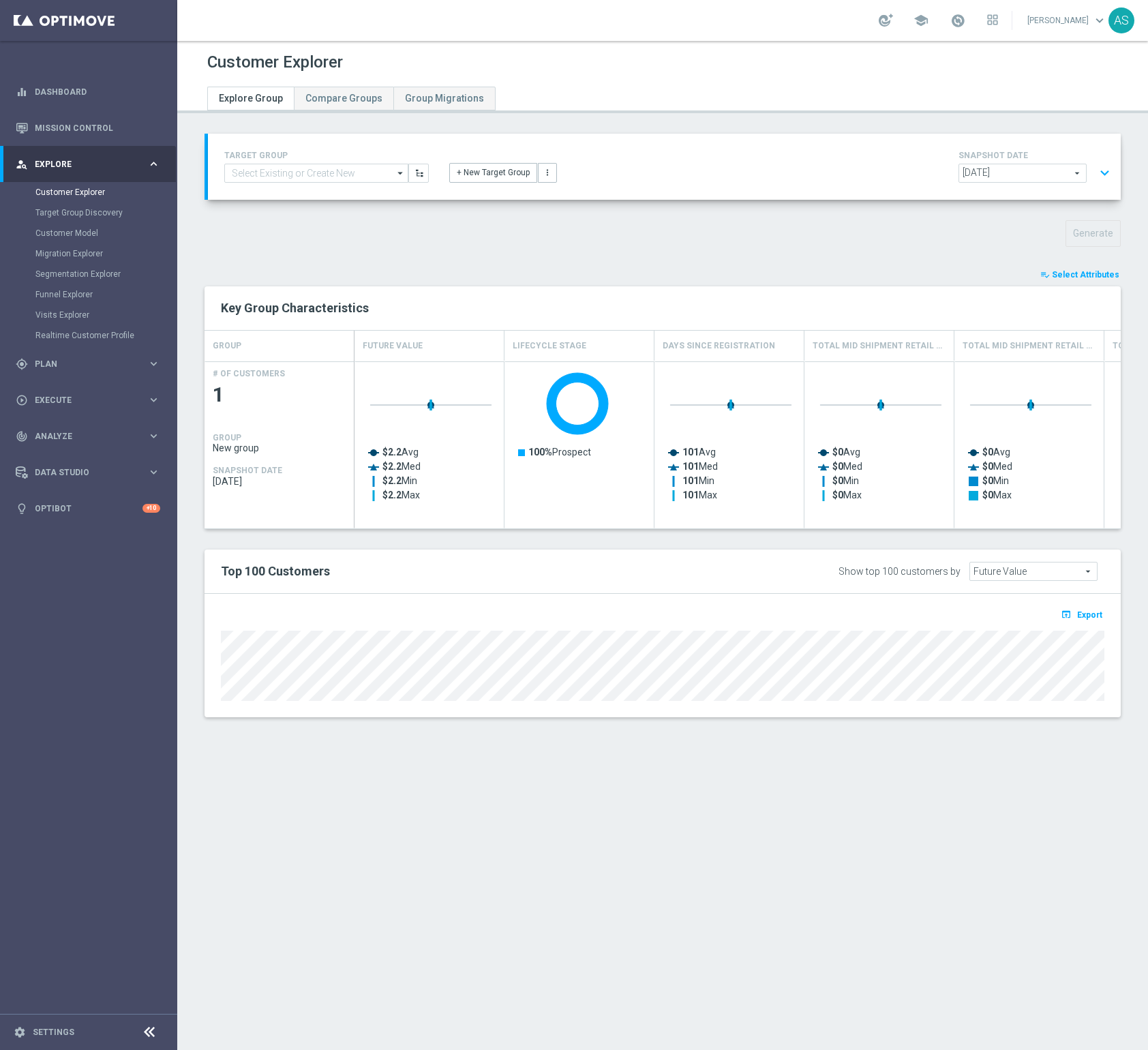
type input "Search"
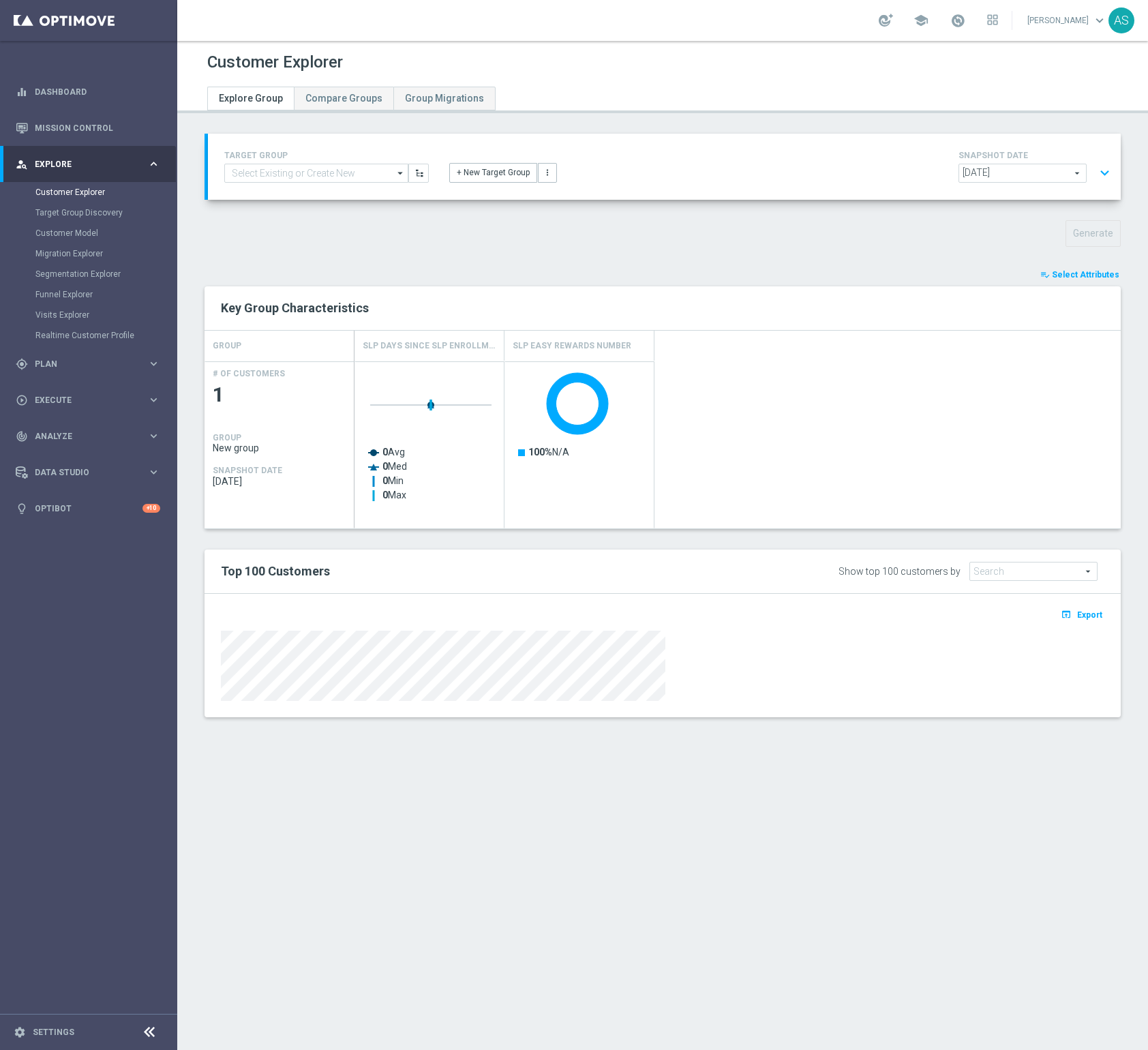
click at [1106, 177] on button "expand_more" at bounding box center [1105, 173] width 20 height 26
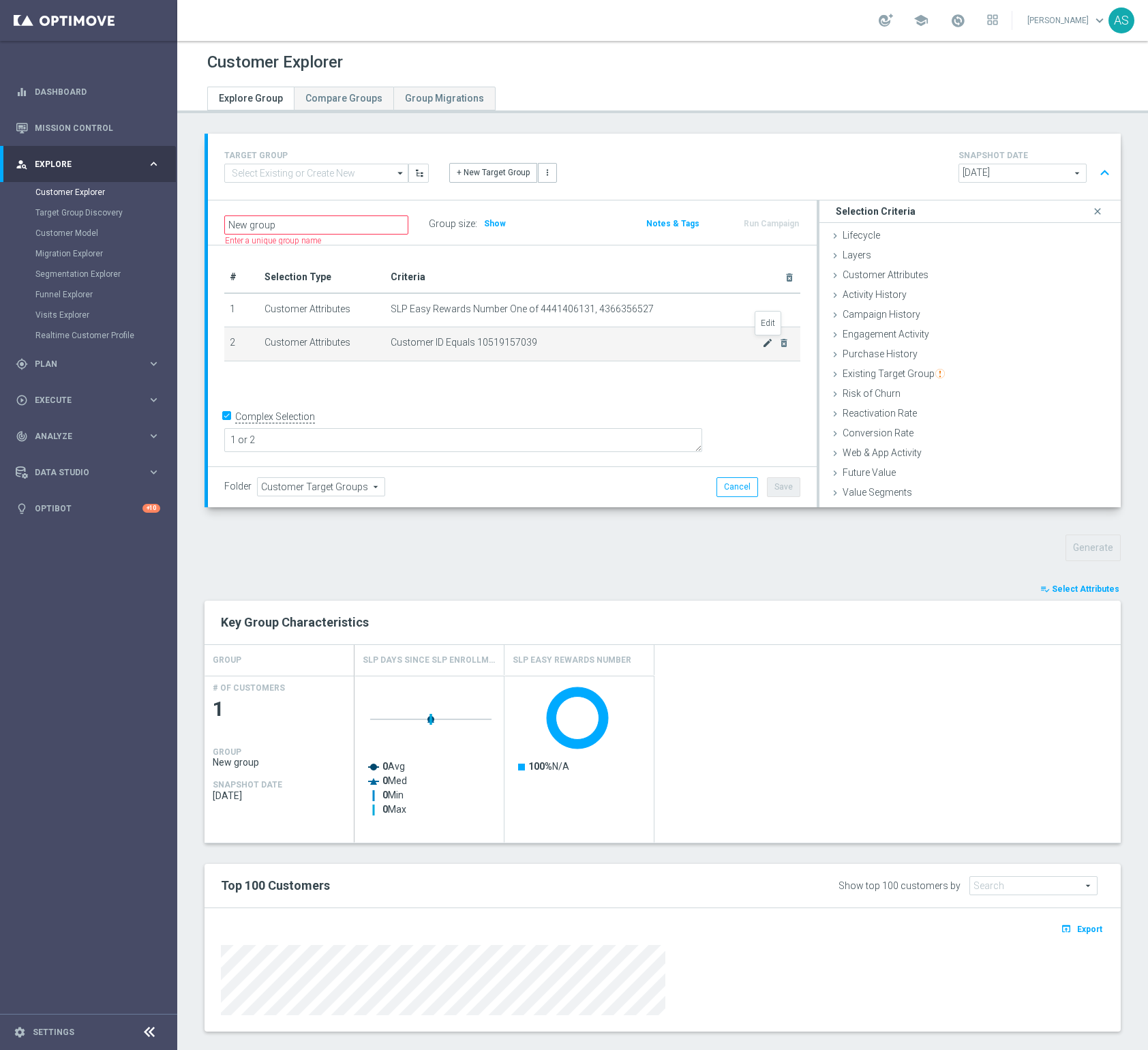
click at [768, 346] on icon "mode_edit" at bounding box center [768, 343] width 11 height 11
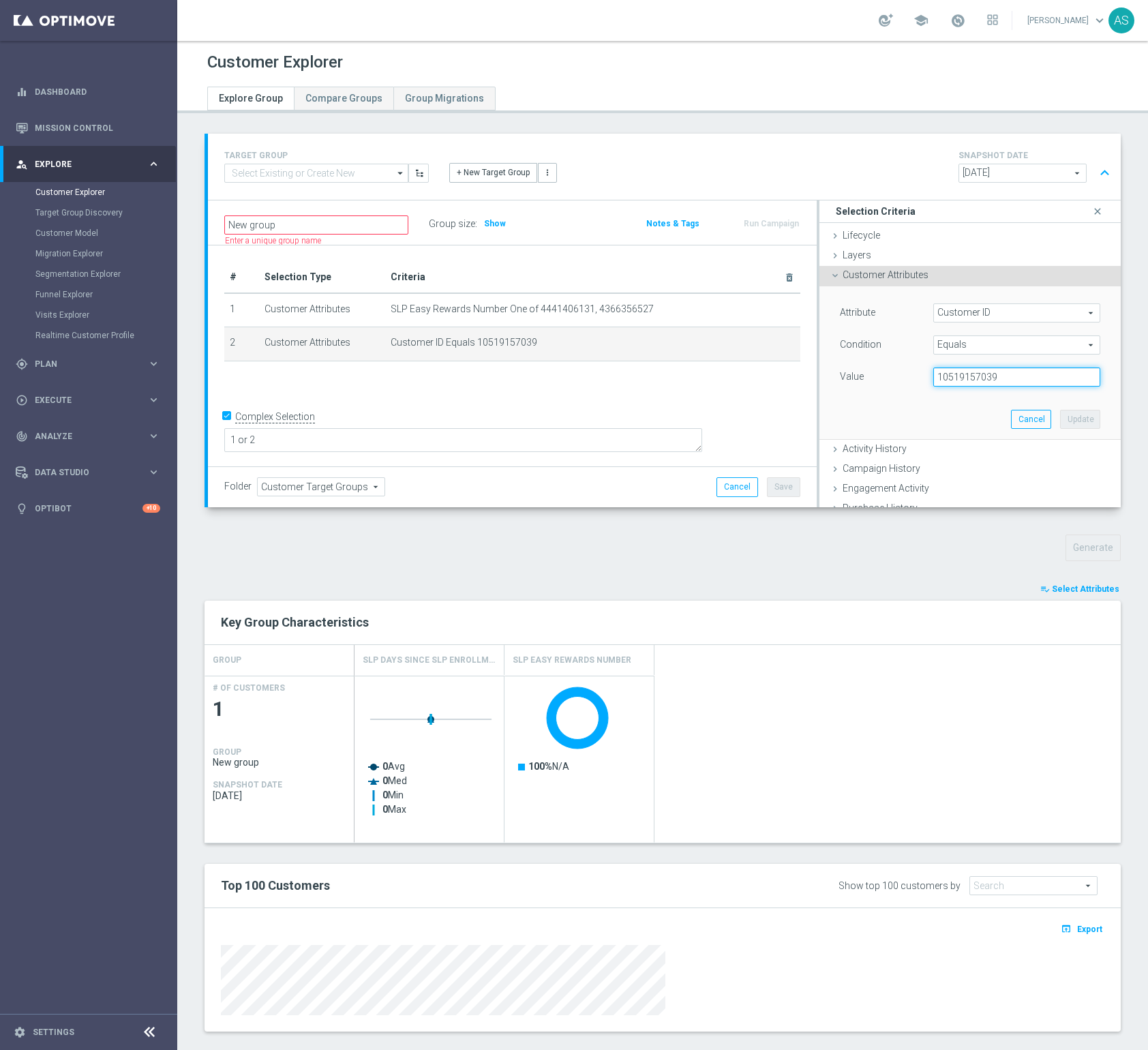
click at [957, 380] on input "10519157039" at bounding box center [1017, 377] width 167 height 19
paste input "058226121"
type input "10058226121"
click at [1080, 417] on button "Update" at bounding box center [1081, 419] width 40 height 19
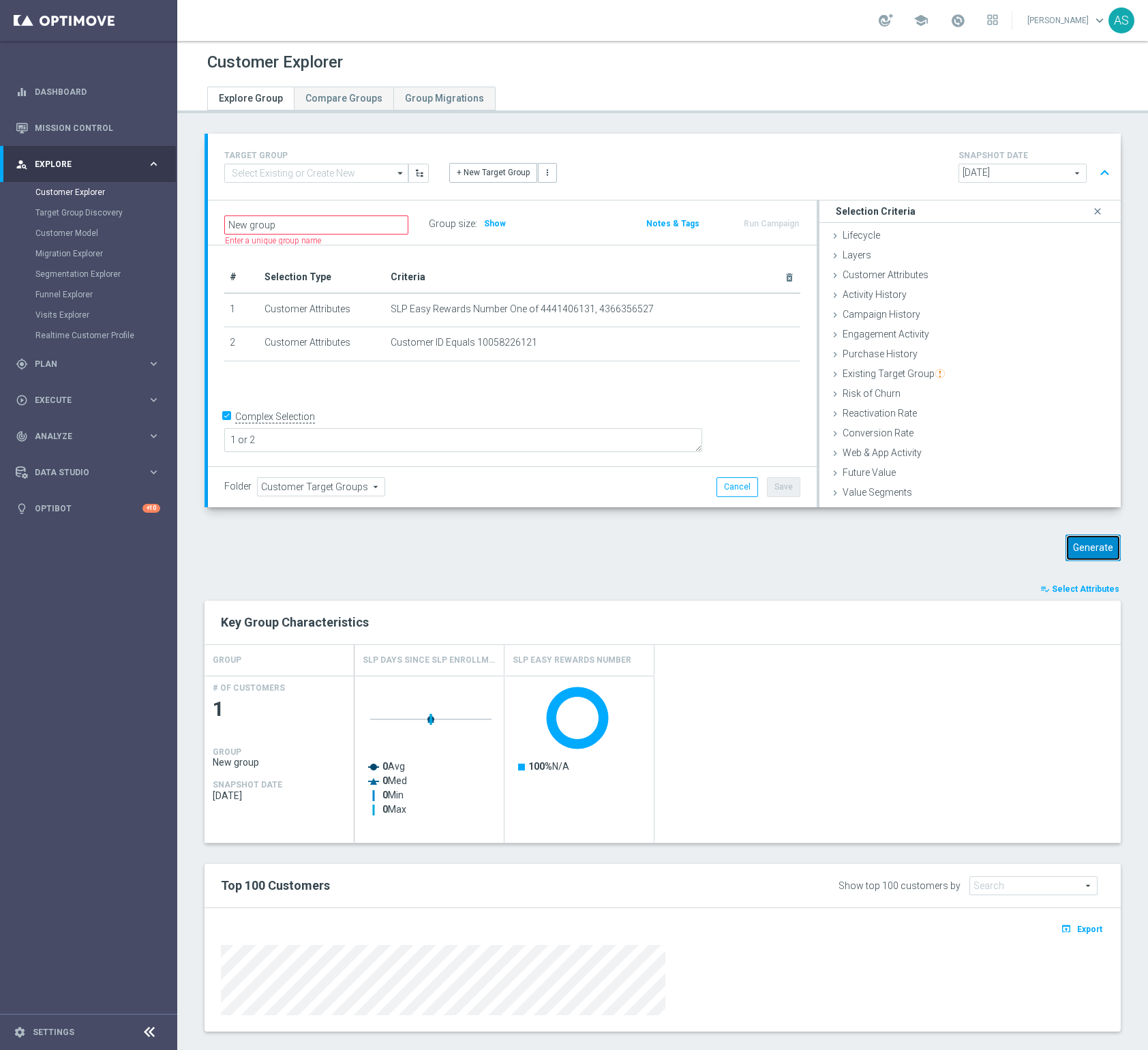
click at [1094, 552] on button "Generate" at bounding box center [1094, 548] width 55 height 27
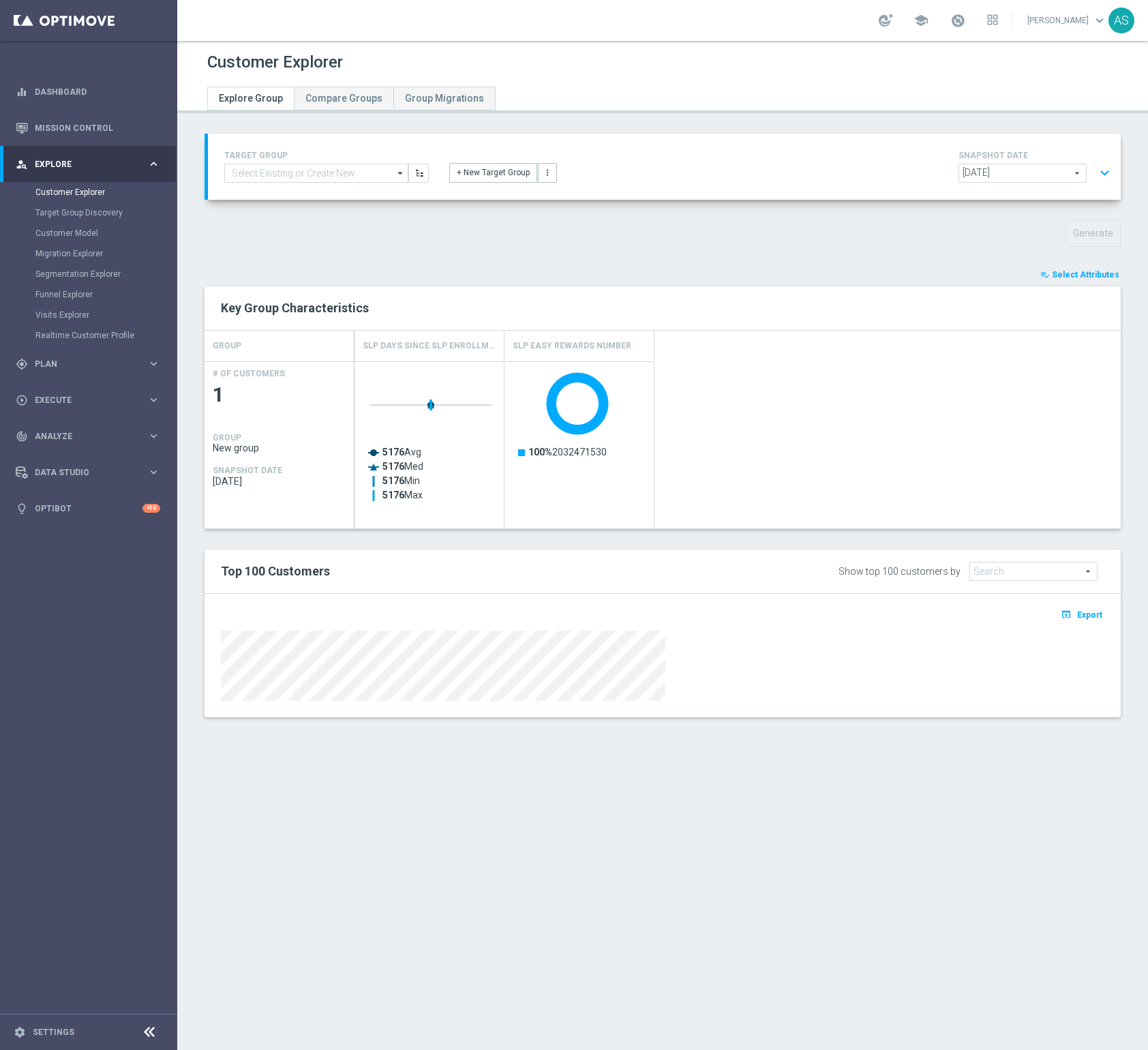
click at [1107, 175] on button "expand_more" at bounding box center [1105, 173] width 20 height 26
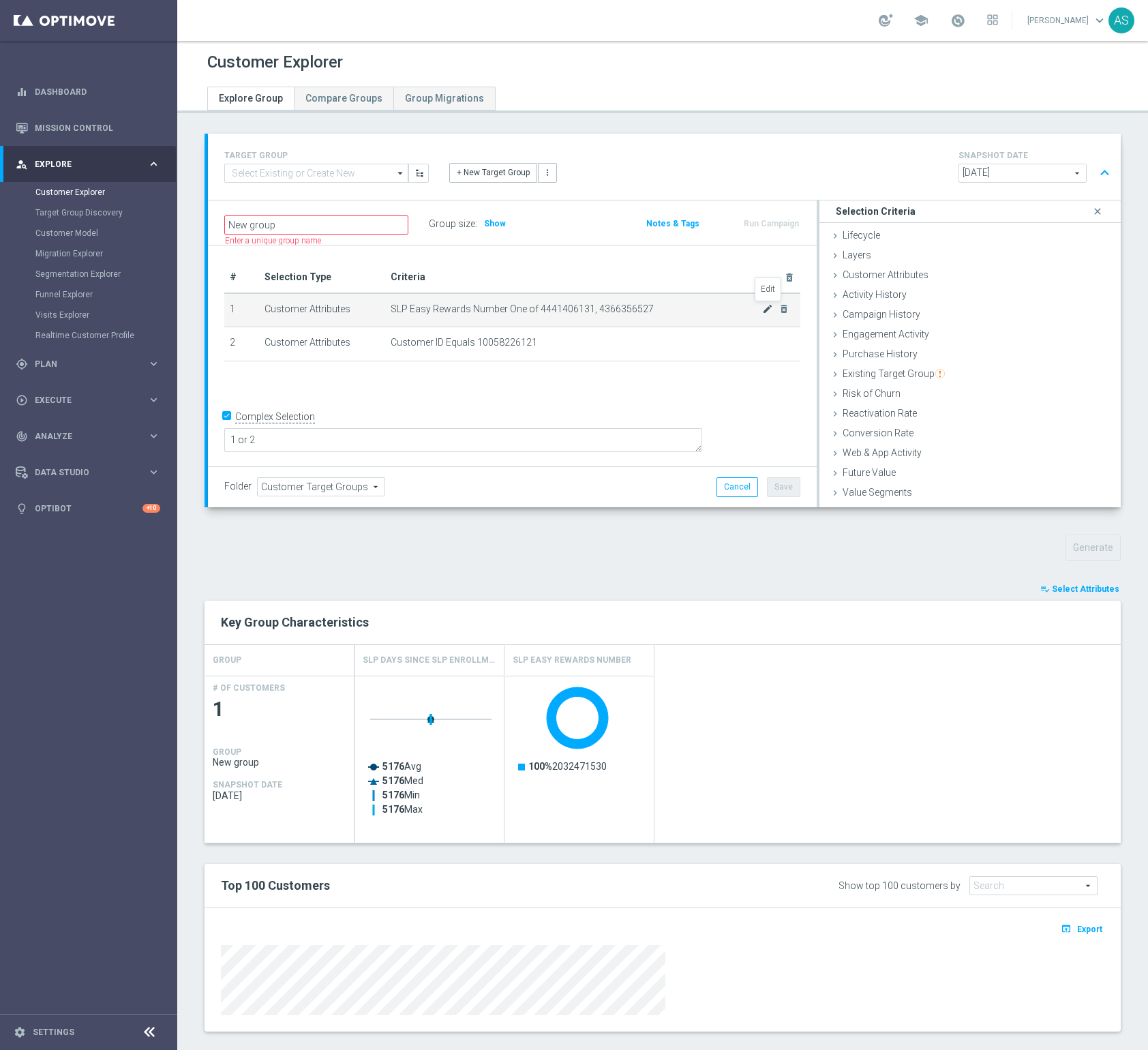
click at [769, 309] on icon "mode_edit" at bounding box center [768, 309] width 11 height 11
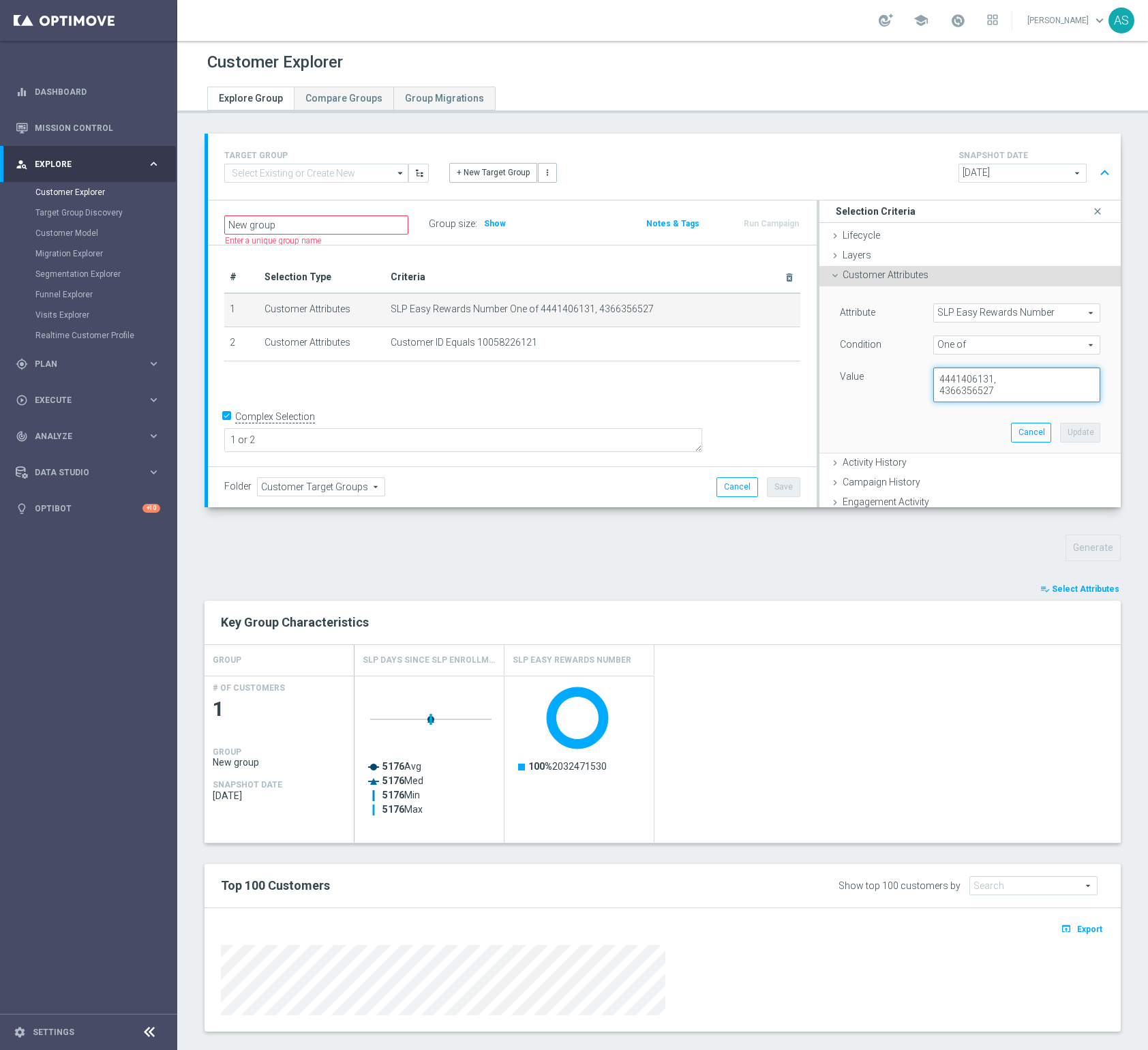
click at [957, 377] on textarea "4441406131, 4366356527" at bounding box center [1017, 386] width 167 height 36
paste textarea "3642937936"
type textarea "3642937936, 4366356527"
click at [1075, 429] on button "Update" at bounding box center [1081, 433] width 40 height 19
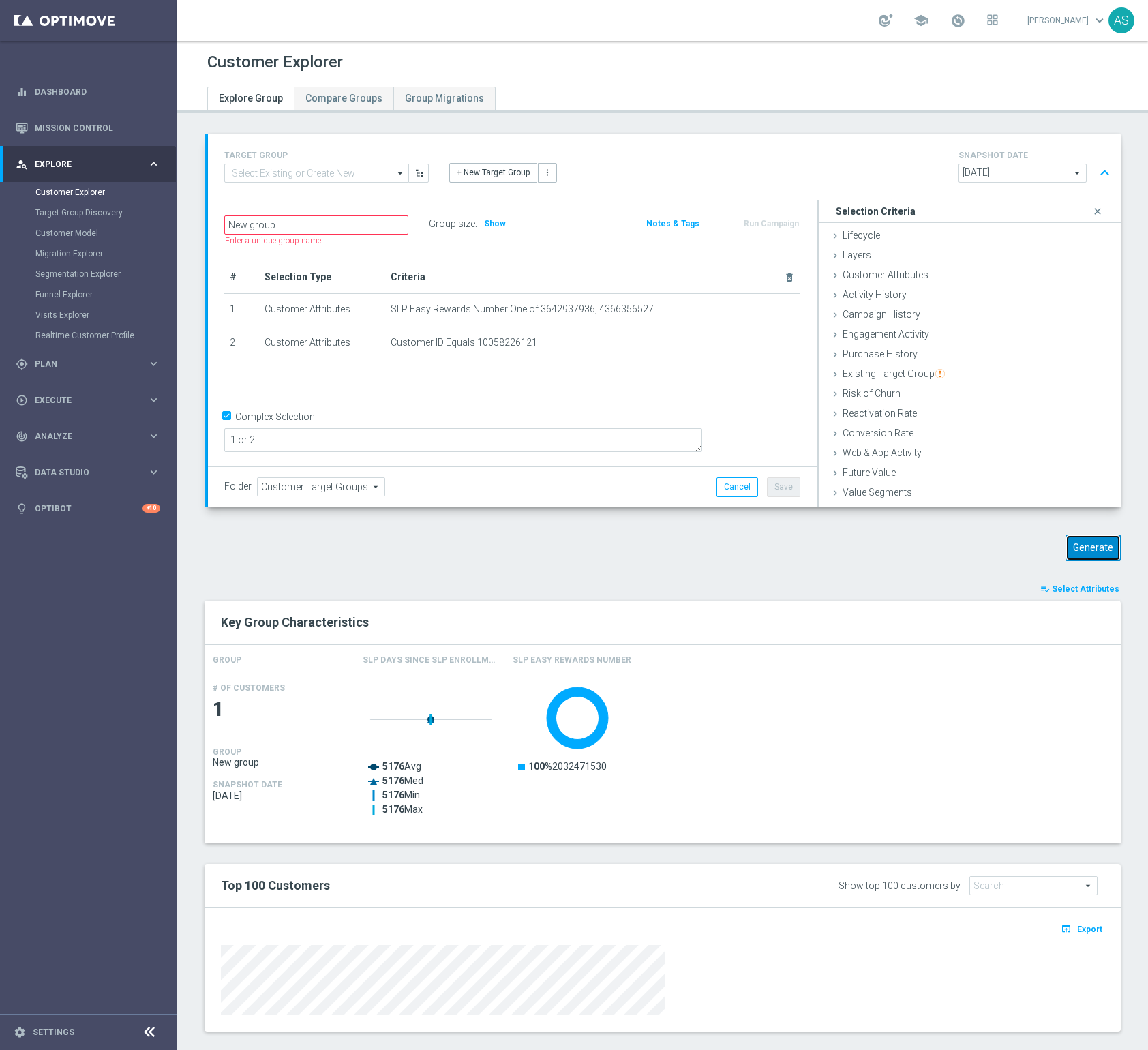
click at [1096, 549] on button "Generate" at bounding box center [1094, 548] width 55 height 27
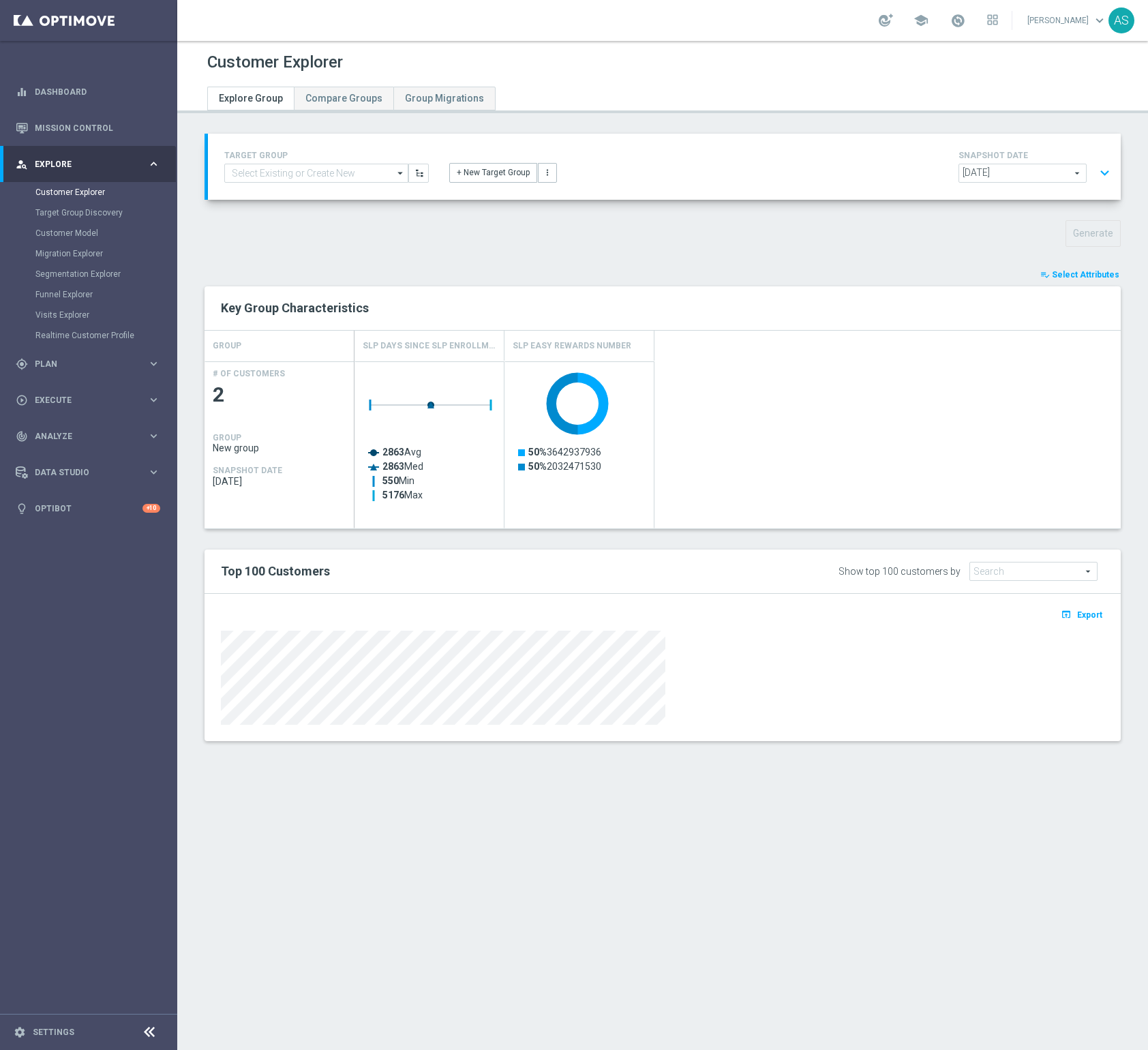
click at [1083, 274] on span "Select Attributes" at bounding box center [1086, 274] width 68 height 10
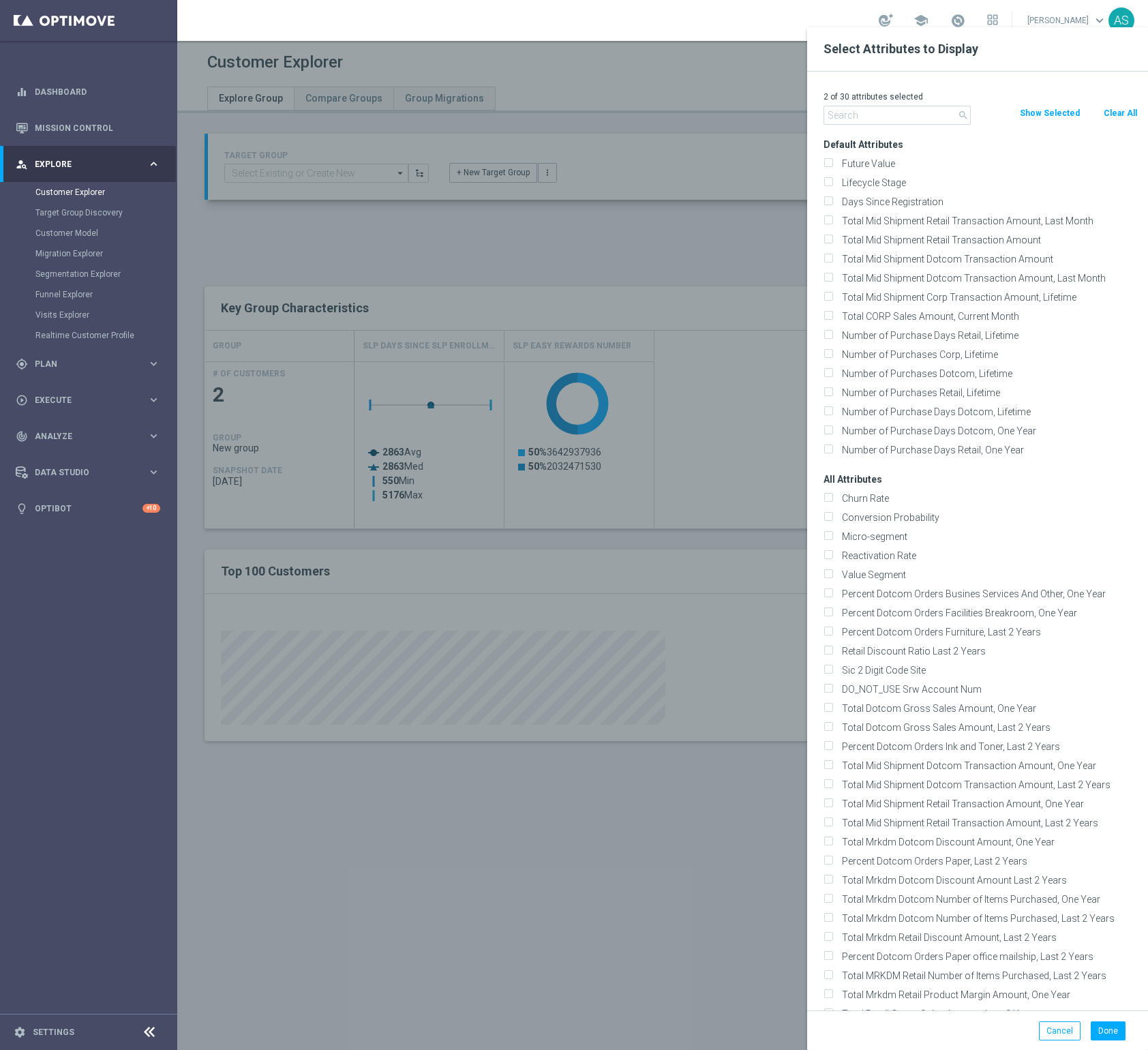
click at [719, 264] on div at bounding box center [751, 553] width 1148 height 1050
click at [1046, 1024] on button "Cancel" at bounding box center [1060, 1031] width 42 height 19
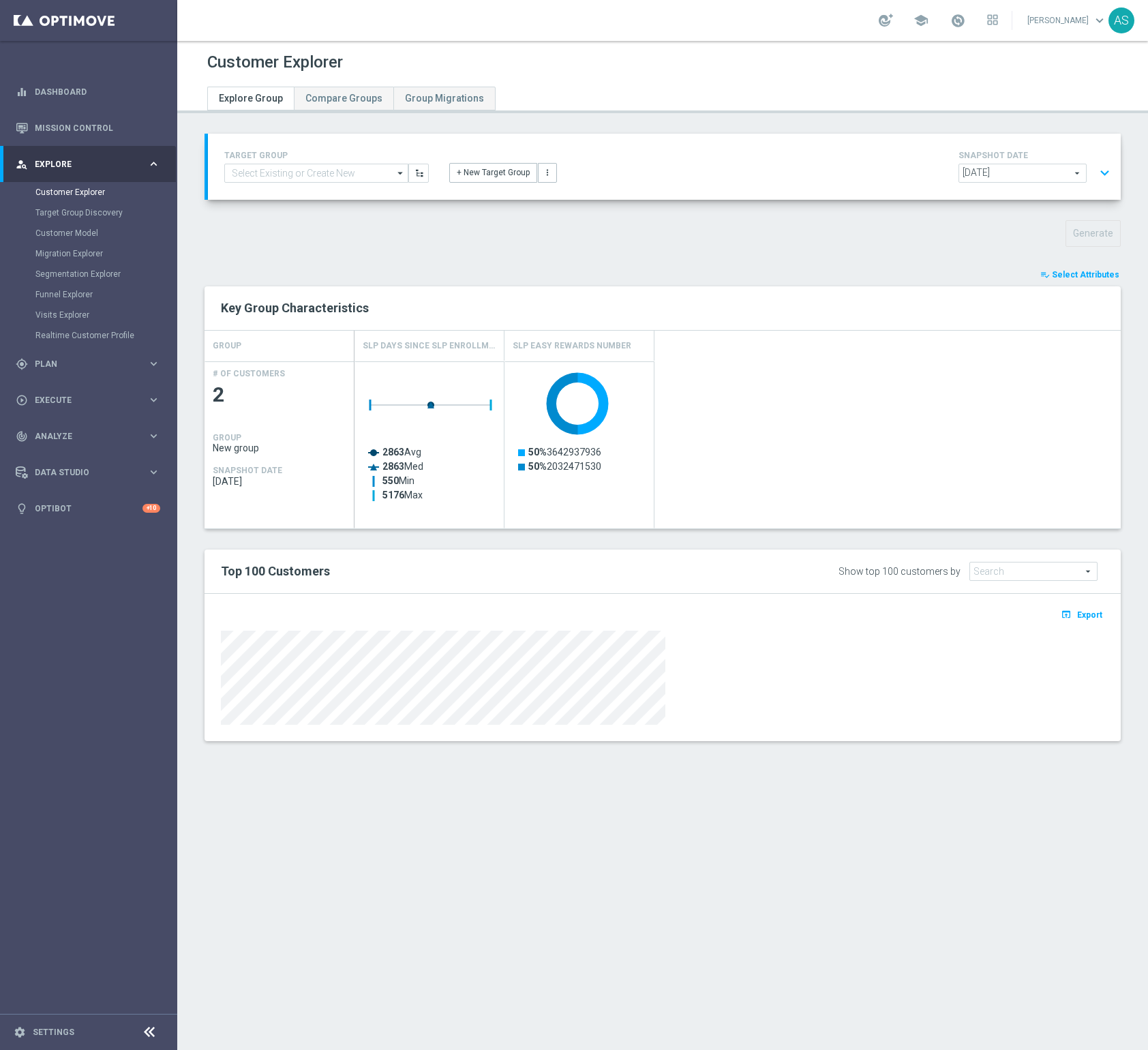
click at [1107, 171] on button "expand_more" at bounding box center [1105, 173] width 20 height 26
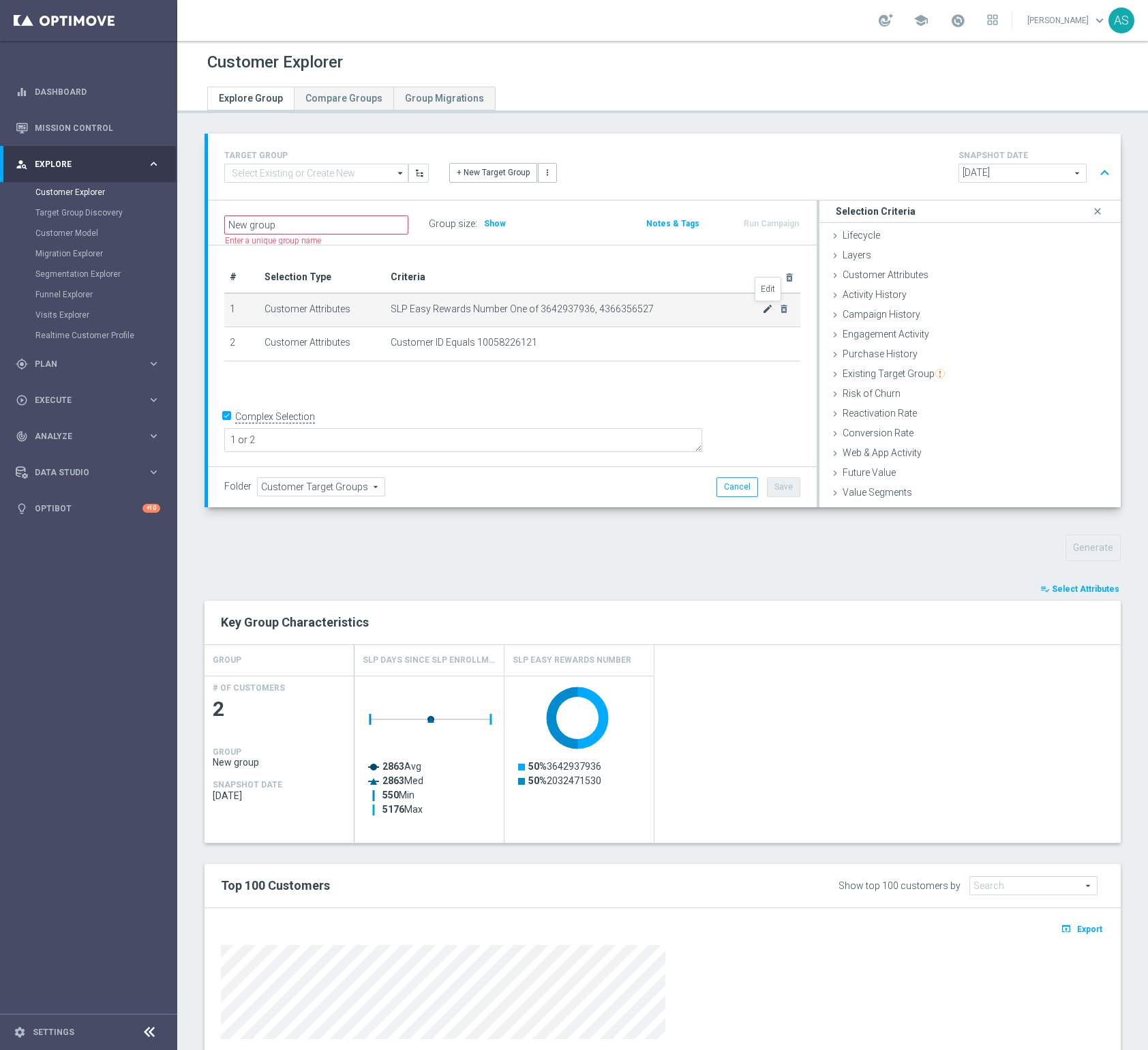
click at [769, 312] on icon "mode_edit" at bounding box center [768, 309] width 11 height 11
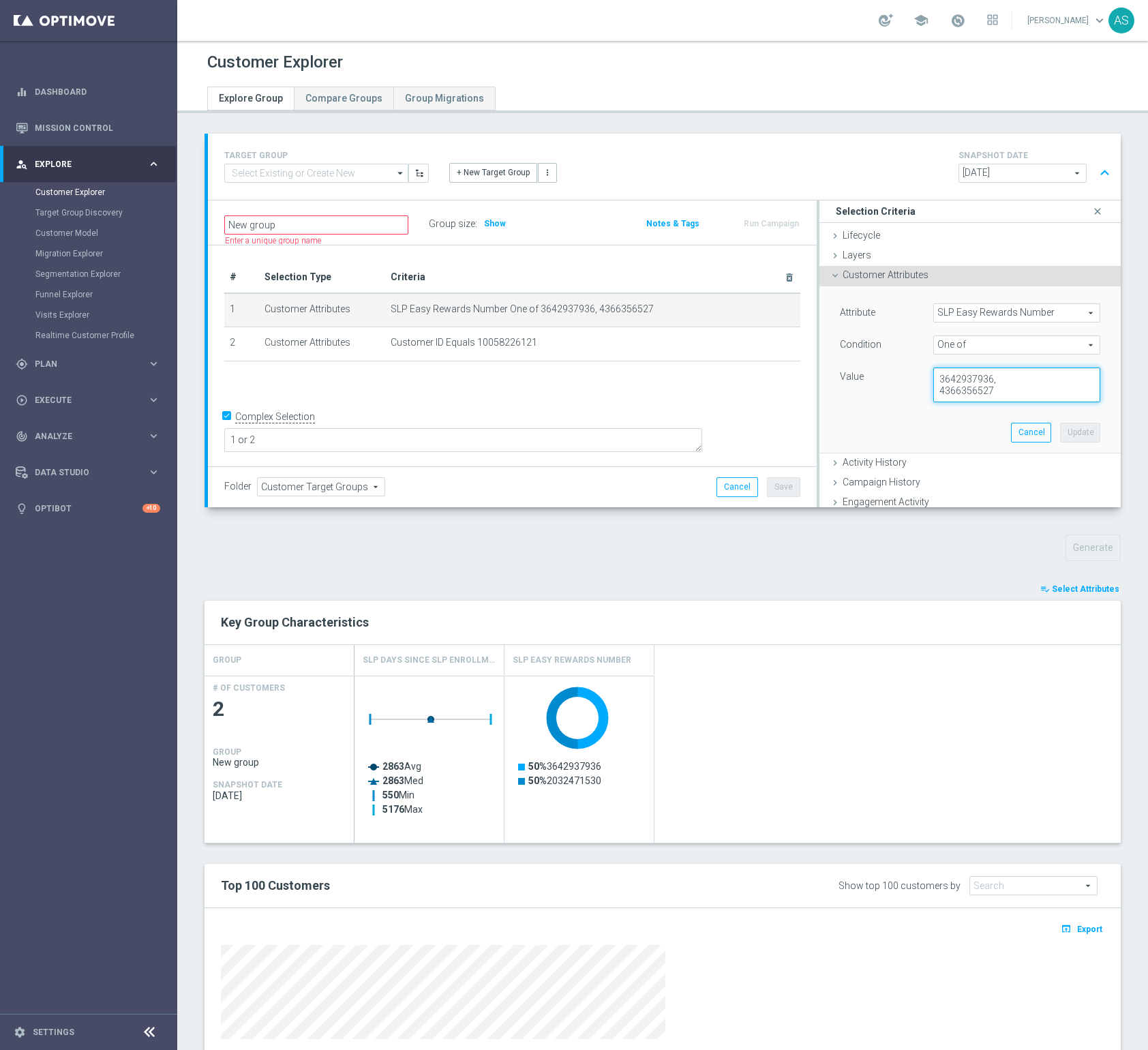
click at [960, 392] on textarea "3642937936, 4366356527" at bounding box center [1017, 386] width 167 height 36
paste textarea "3640040162"
type textarea "3642937936, 3640040162"
click at [1076, 434] on button "Update" at bounding box center [1081, 433] width 40 height 19
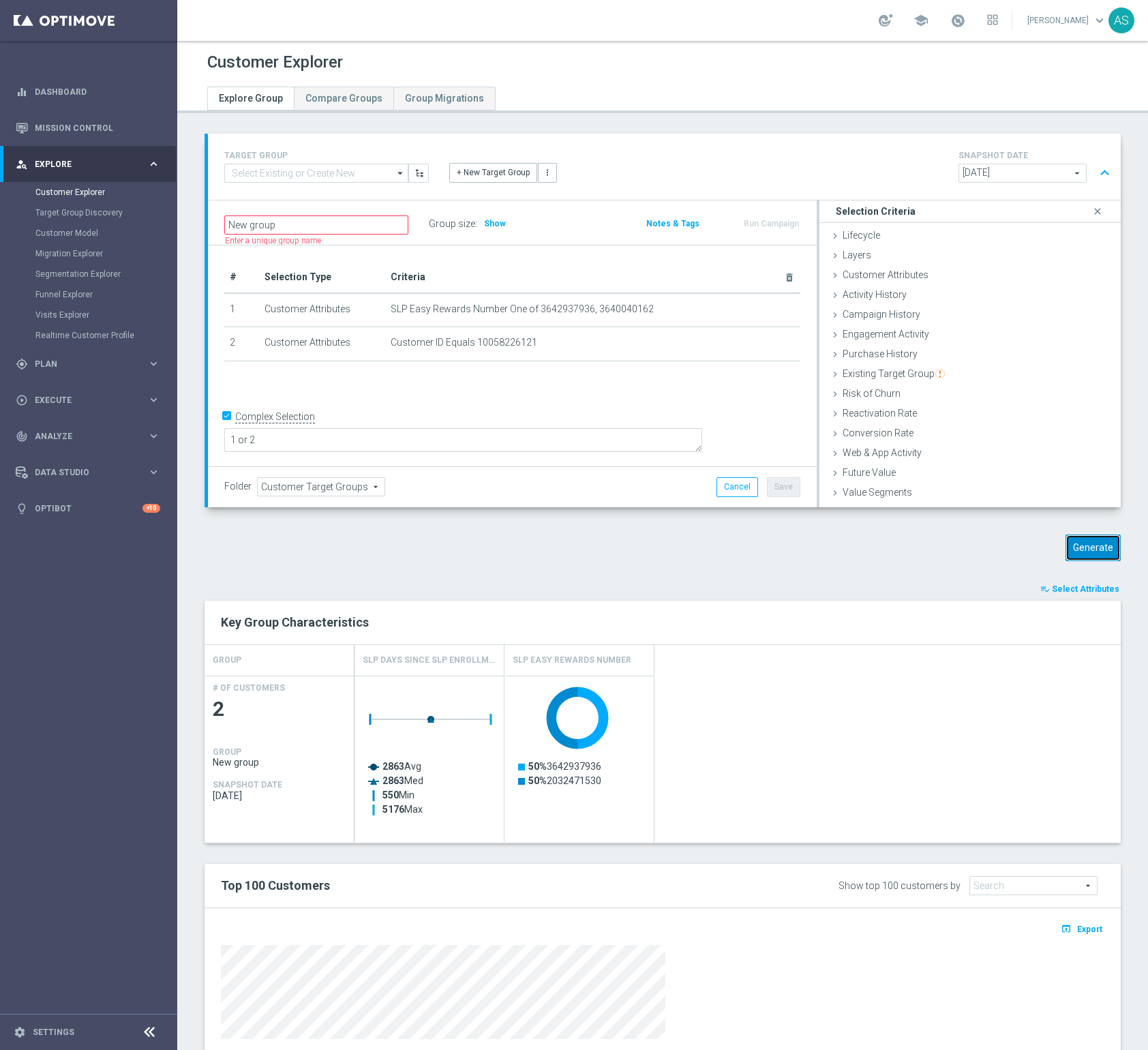
click at [1085, 556] on button "Generate" at bounding box center [1094, 548] width 55 height 27
